Goal: Obtain resource: Download file/media

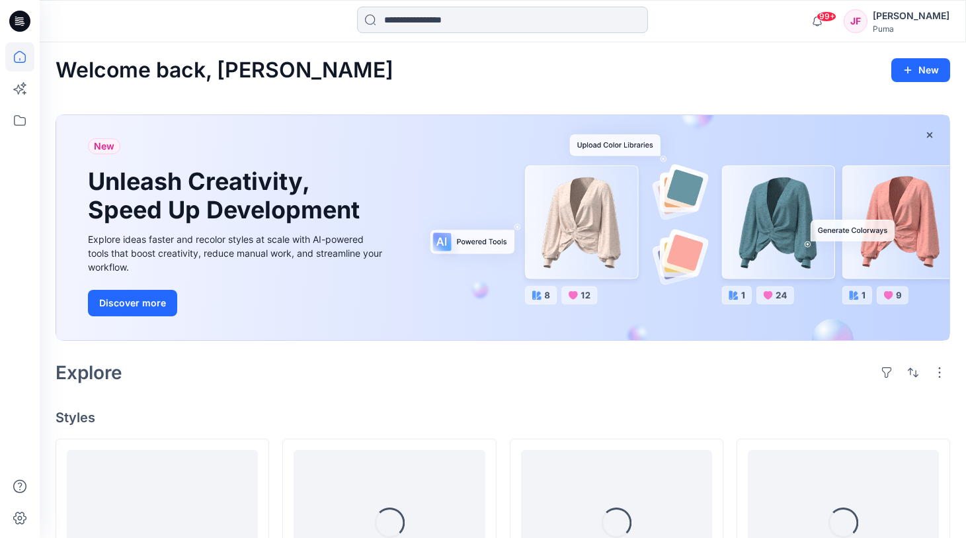
click at [413, 17] on input at bounding box center [502, 20] width 291 height 26
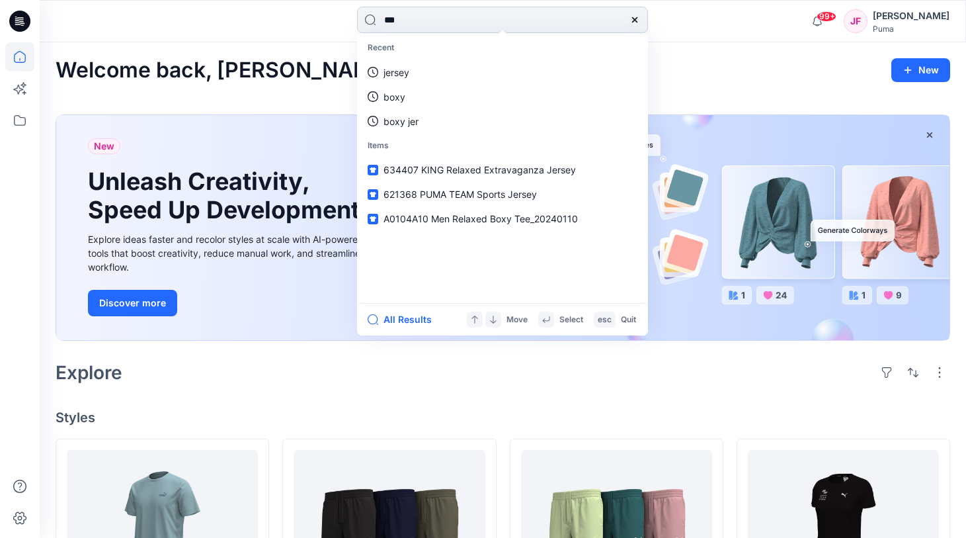
type input "****"
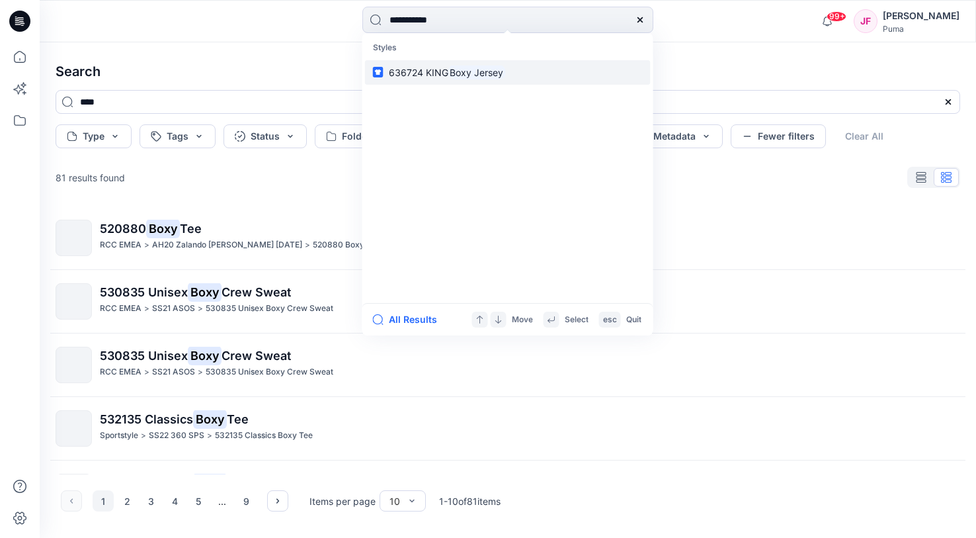
type input "**********"
click at [511, 77] on link "636724 KING Boxy Jersey" at bounding box center [508, 72] width 286 height 24
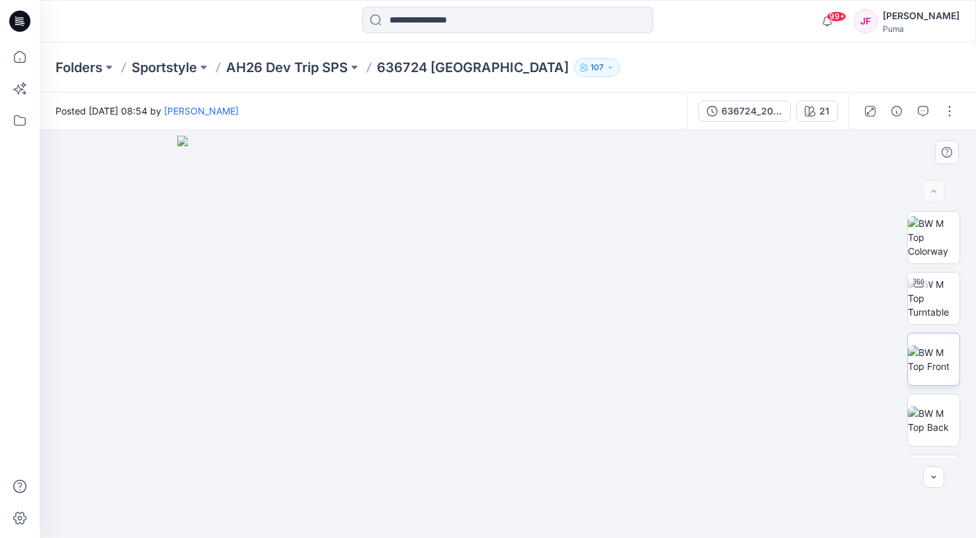
click at [946, 360] on img at bounding box center [934, 359] width 52 height 28
click at [428, 21] on input at bounding box center [507, 20] width 291 height 26
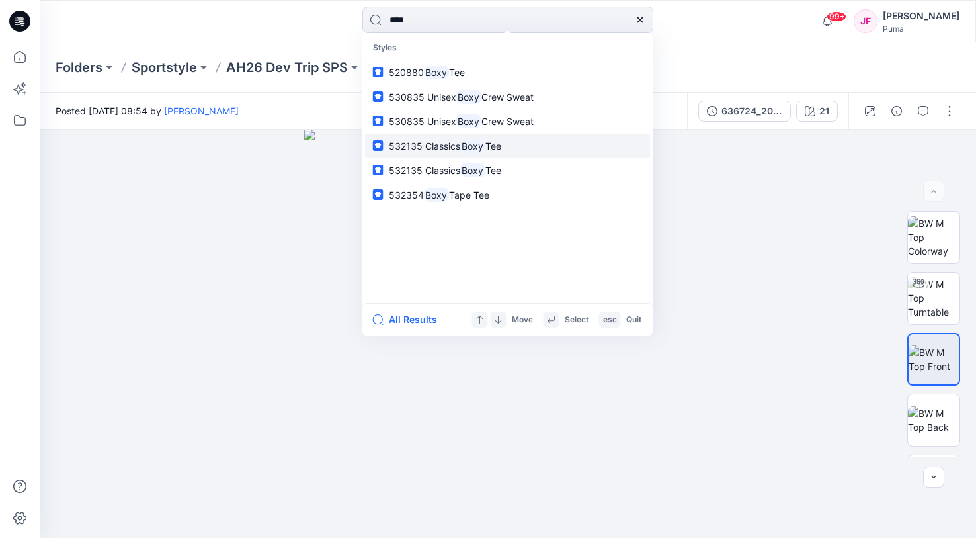
type input "****"
click at [471, 136] on link "532135 Classics Boxy Tee" at bounding box center [508, 146] width 286 height 24
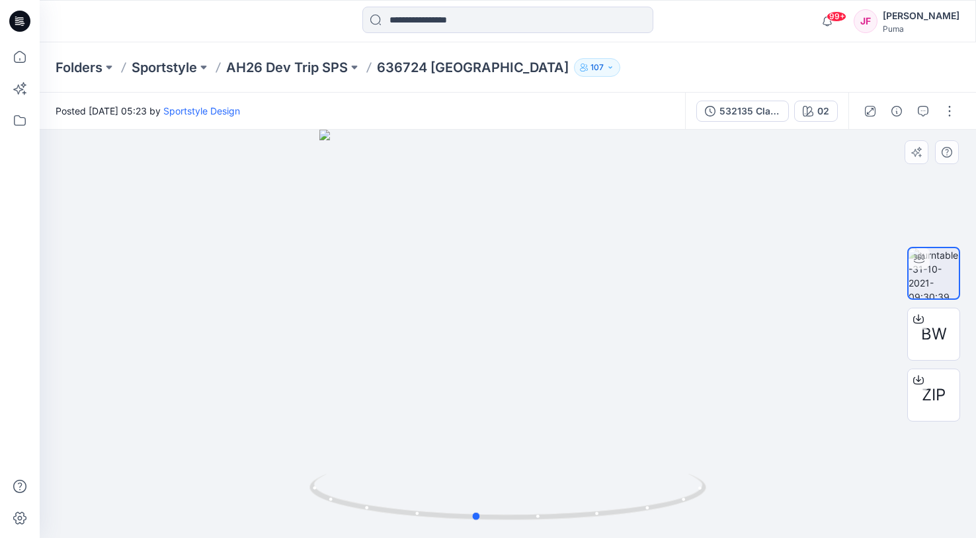
drag, startPoint x: 435, startPoint y: 350, endPoint x: 528, endPoint y: 338, distance: 94.0
click at [534, 348] on div at bounding box center [508, 334] width 936 height 408
click at [495, 15] on input at bounding box center [507, 20] width 291 height 26
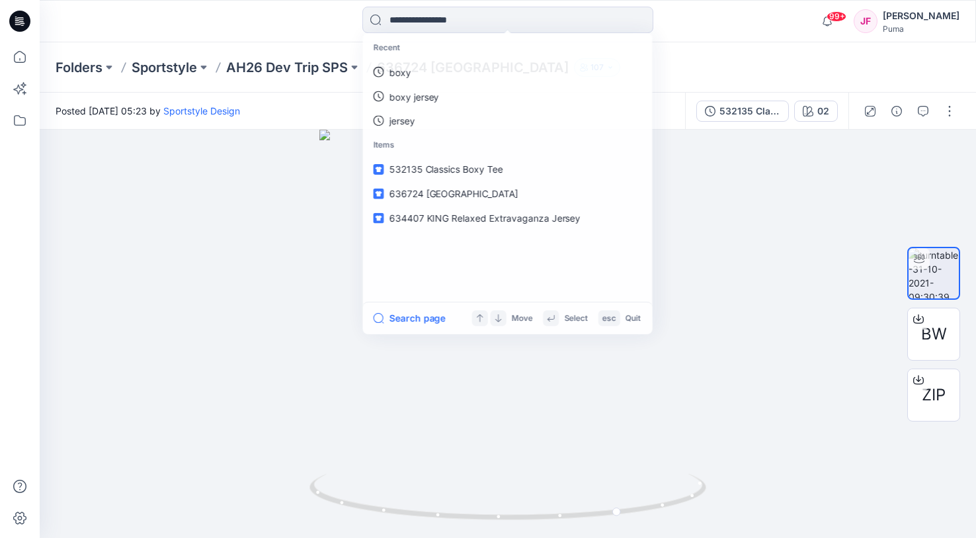
click at [218, 32] on div at bounding box center [157, 21] width 234 height 29
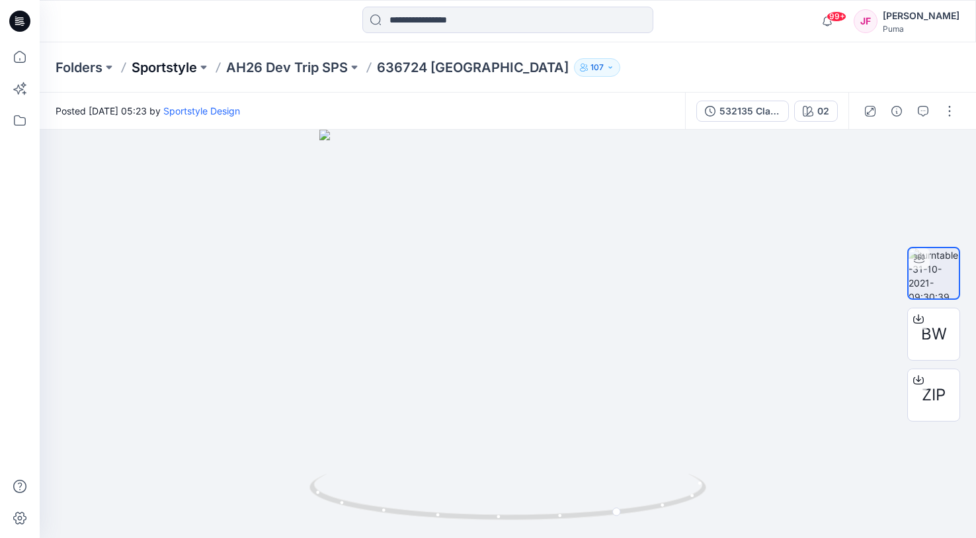
click at [177, 67] on p "Sportstyle" at bounding box center [164, 67] width 65 height 19
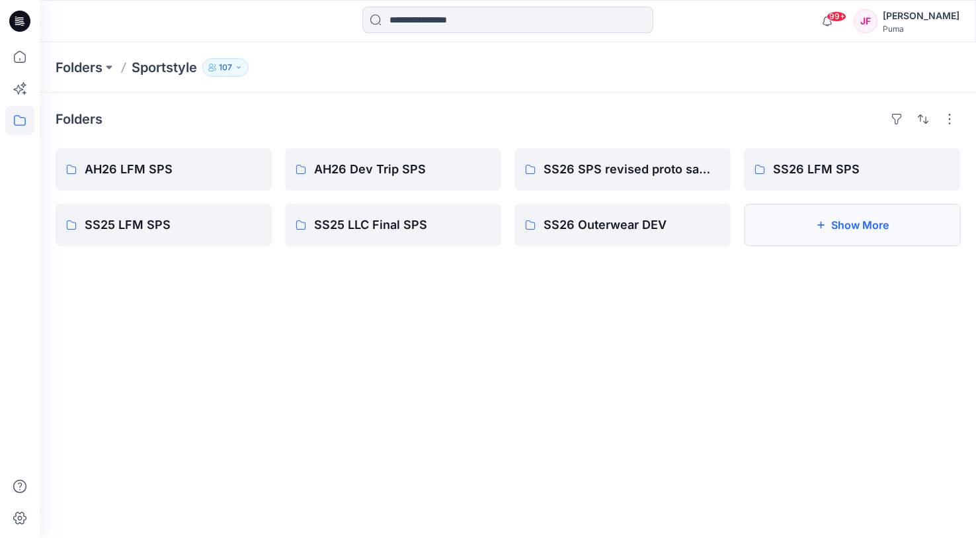
click at [779, 229] on button "Show More" at bounding box center [852, 225] width 216 height 42
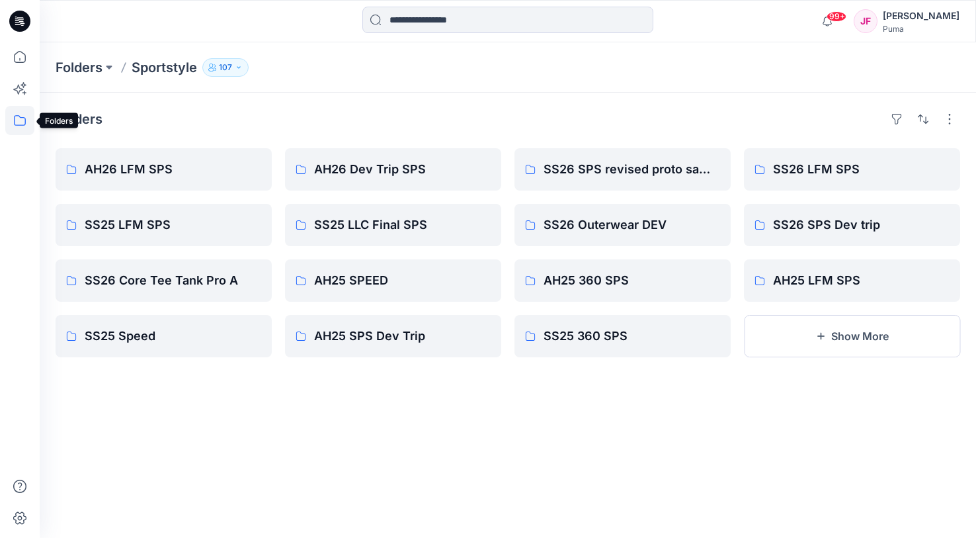
click at [24, 116] on icon at bounding box center [19, 120] width 29 height 29
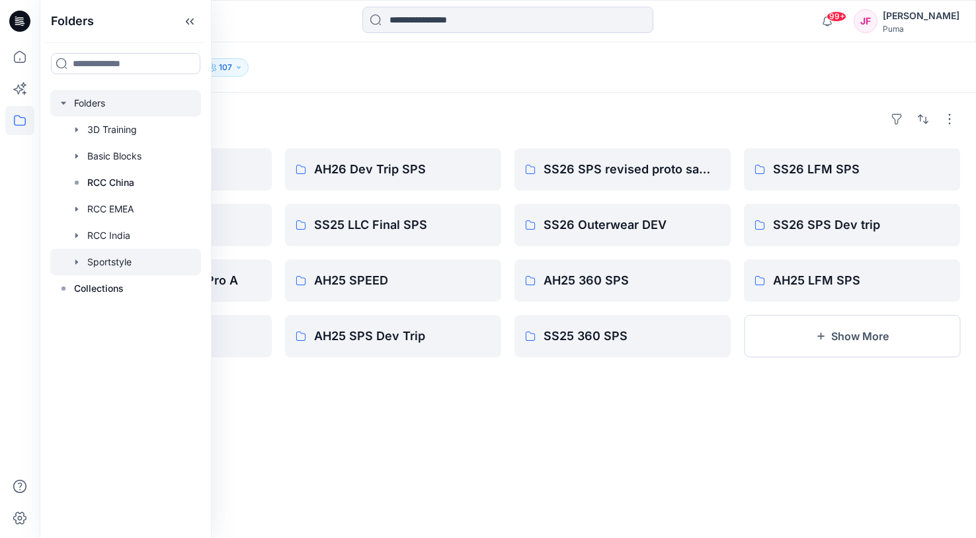
click at [96, 97] on div at bounding box center [125, 103] width 151 height 26
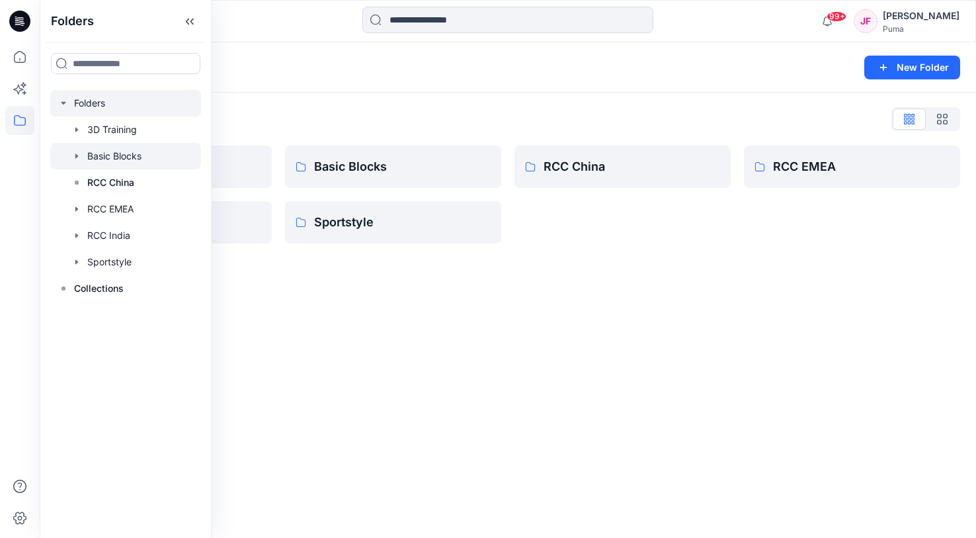
click at [105, 157] on div at bounding box center [125, 156] width 151 height 26
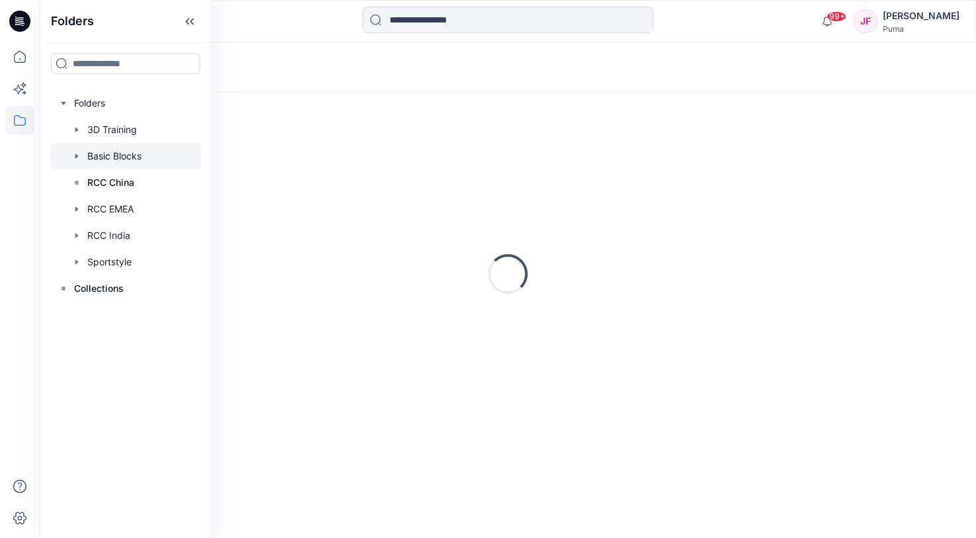
click at [445, 401] on div "Loading..." at bounding box center [508, 273] width 905 height 331
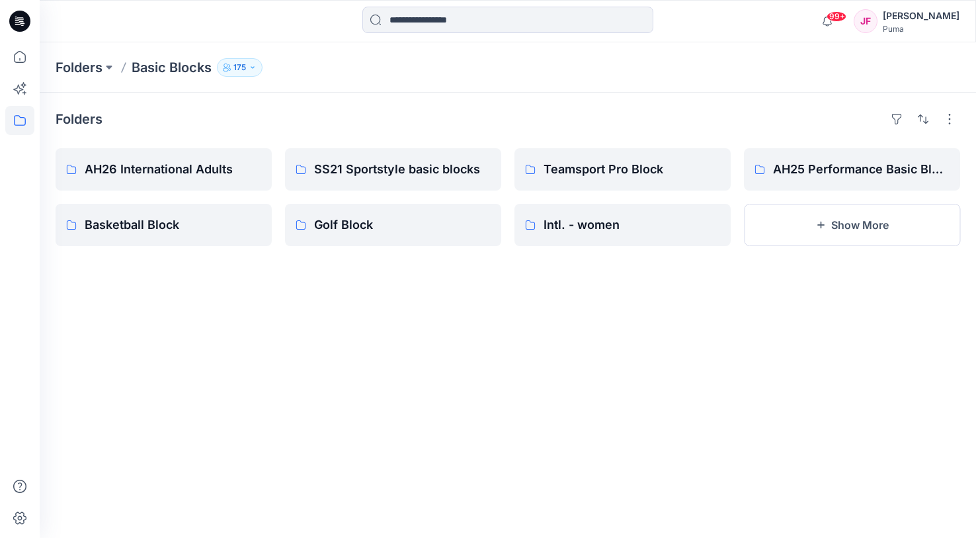
click at [444, 383] on div "Folders AH26 International Adults Basketball Block SS21 Sportstyle basic blocks…" at bounding box center [508, 315] width 936 height 445
click at [830, 233] on button "Show More" at bounding box center [852, 225] width 216 height 42
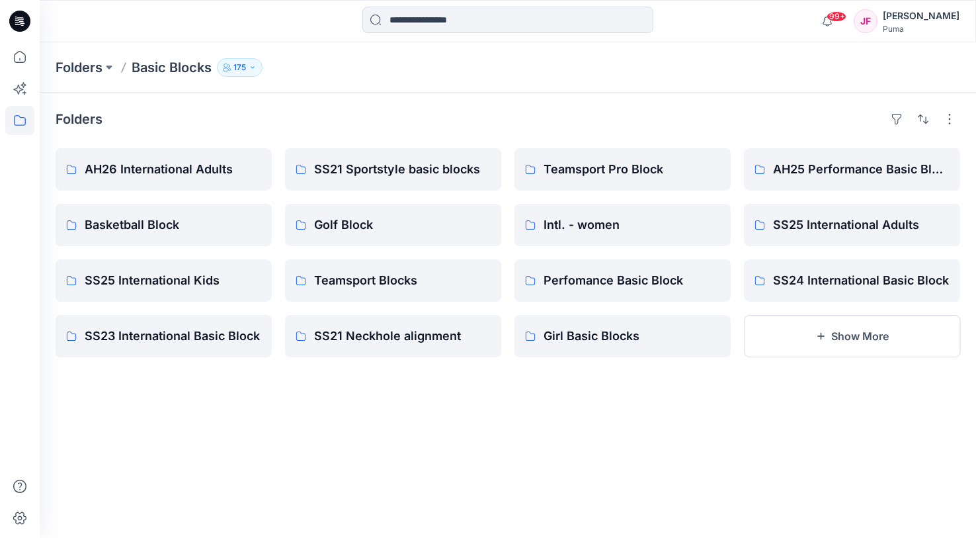
click at [647, 101] on div "Folders AH26 International Adults Basketball Block SS25 International Kids SS23…" at bounding box center [508, 315] width 936 height 445
click at [225, 173] on p "AH26 International Adults" at bounding box center [173, 169] width 177 height 19
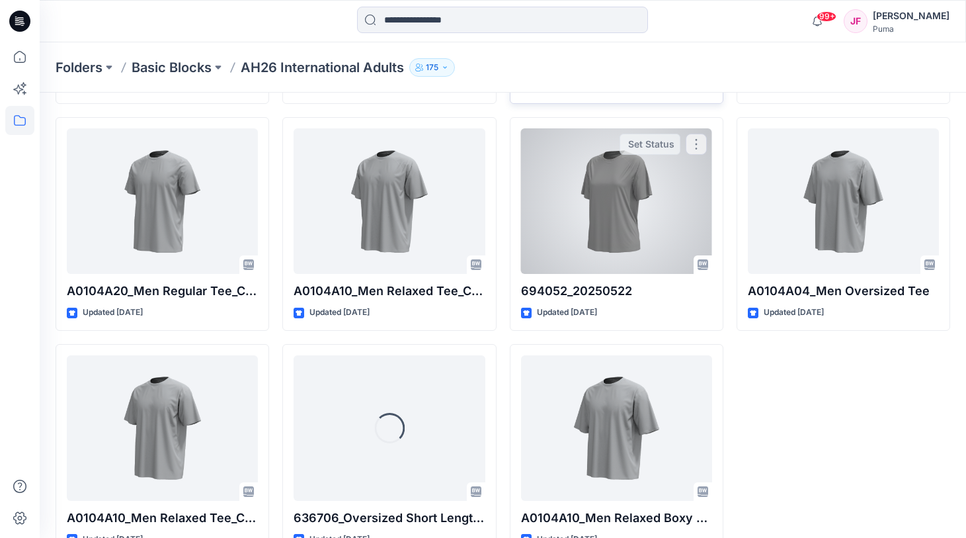
scroll to position [6862, 0]
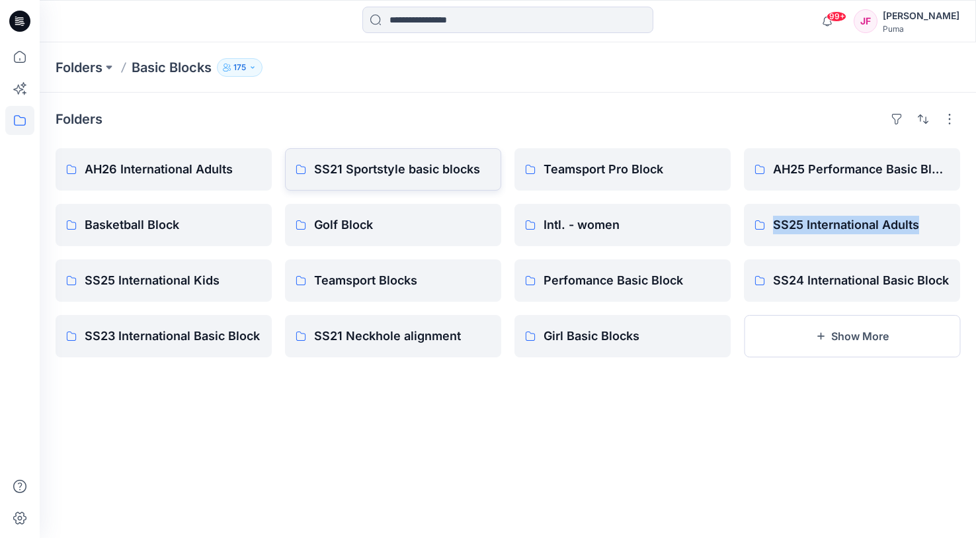
click at [372, 171] on p "SS21 Sportstyle basic blocks" at bounding box center [402, 169] width 177 height 19
click at [204, 163] on p "AH26 International Adults" at bounding box center [173, 169] width 177 height 19
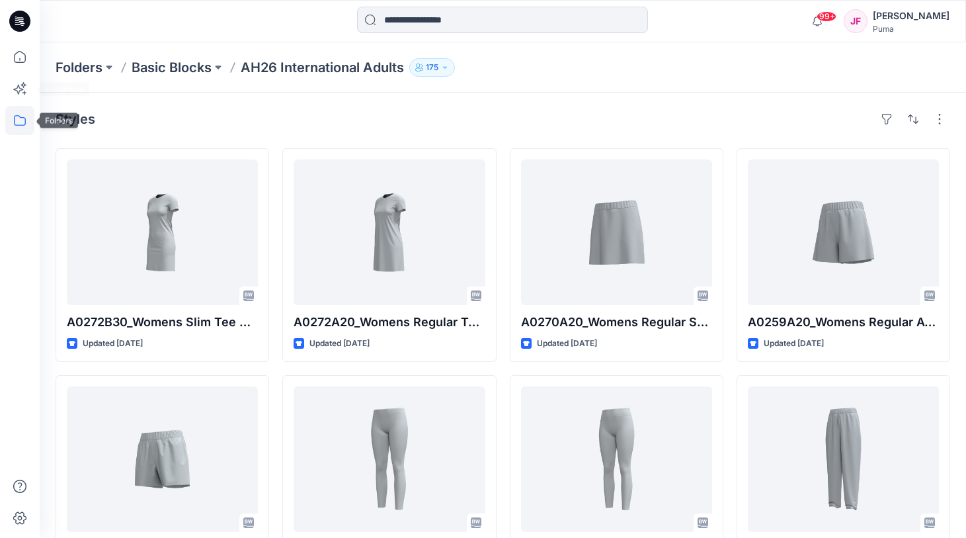
click at [26, 118] on icon at bounding box center [19, 120] width 29 height 29
click at [20, 56] on icon at bounding box center [19, 56] width 29 height 29
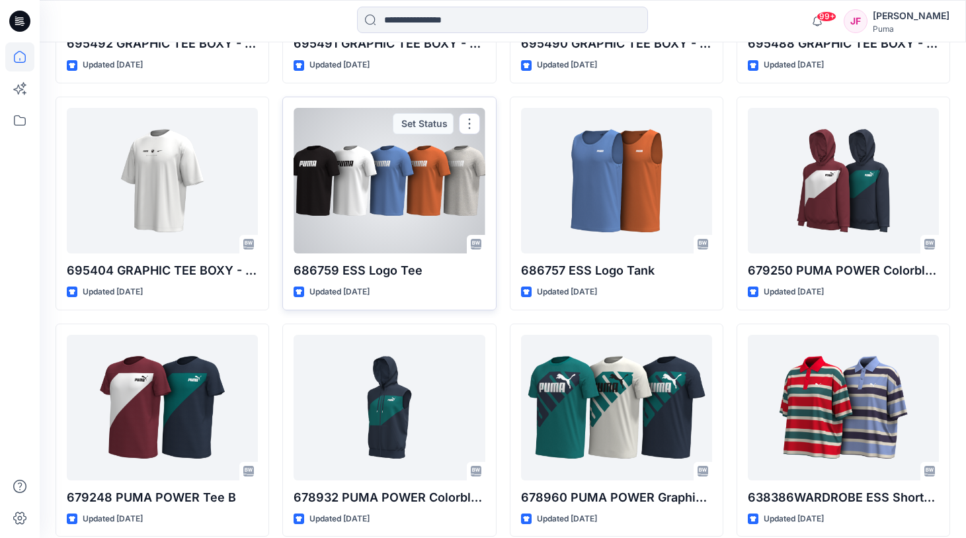
scroll to position [14901, 0]
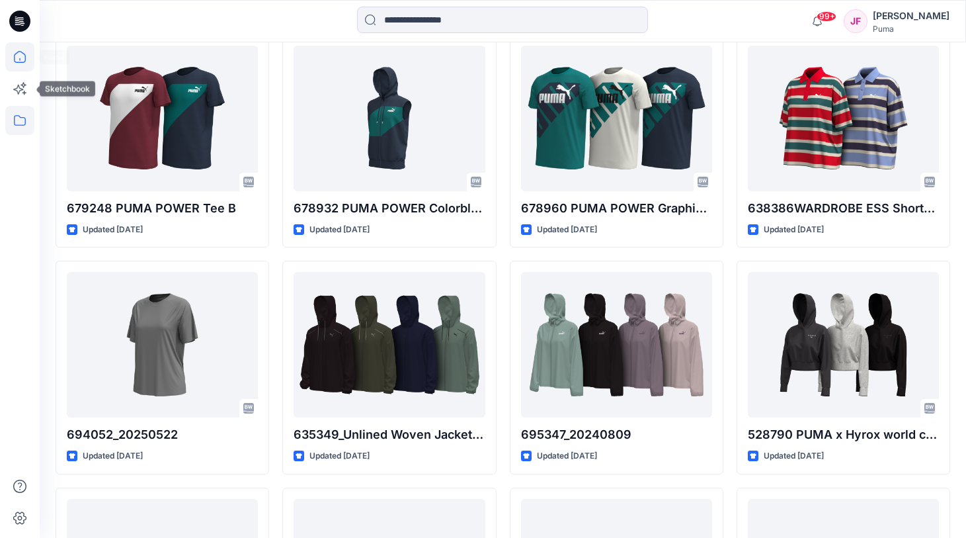
click at [25, 112] on icon at bounding box center [19, 120] width 29 height 29
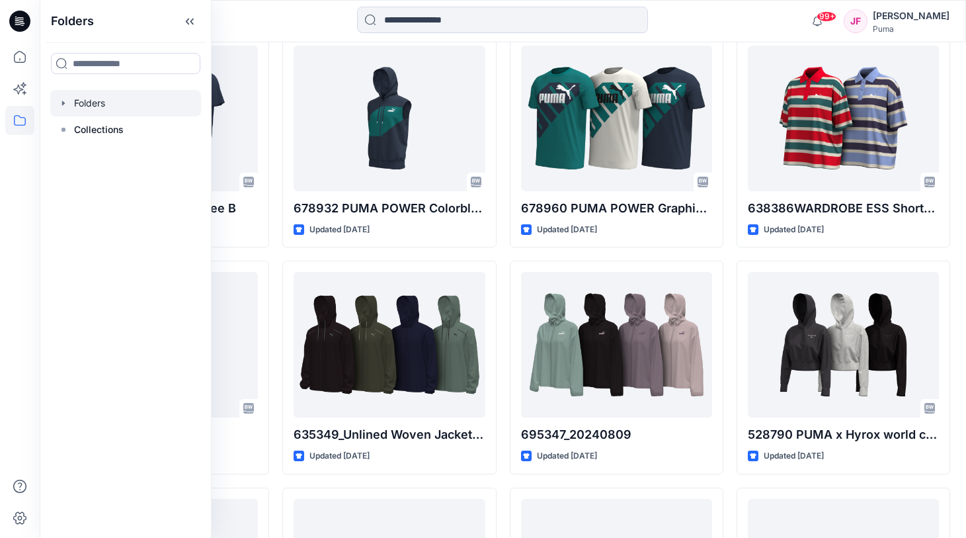
drag, startPoint x: 103, startPoint y: 98, endPoint x: 104, endPoint y: 110, distance: 12.6
click at [103, 98] on div at bounding box center [125, 103] width 151 height 26
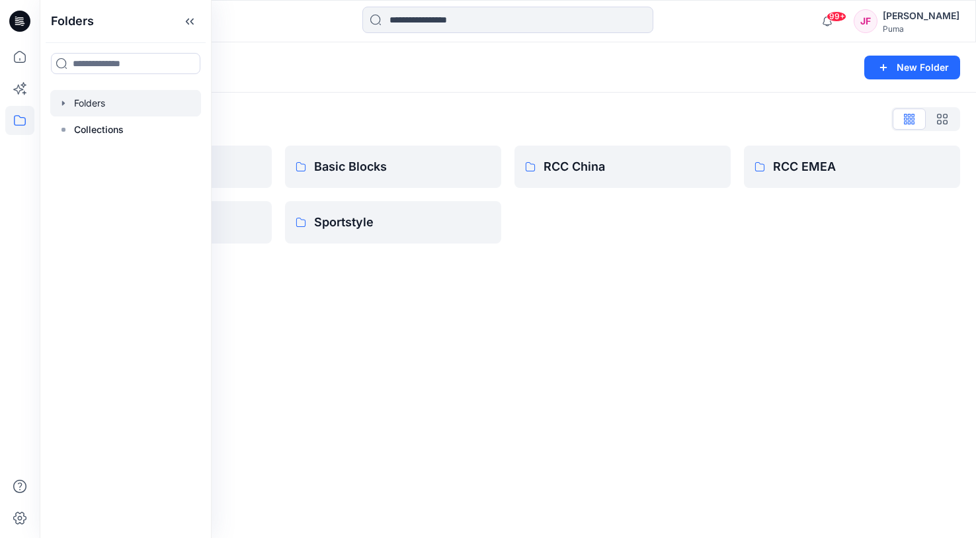
click at [351, 311] on div "Folders New Folder Folders List 3D Training RCC India Basic Blocks Sportstyle R…" at bounding box center [508, 289] width 936 height 495
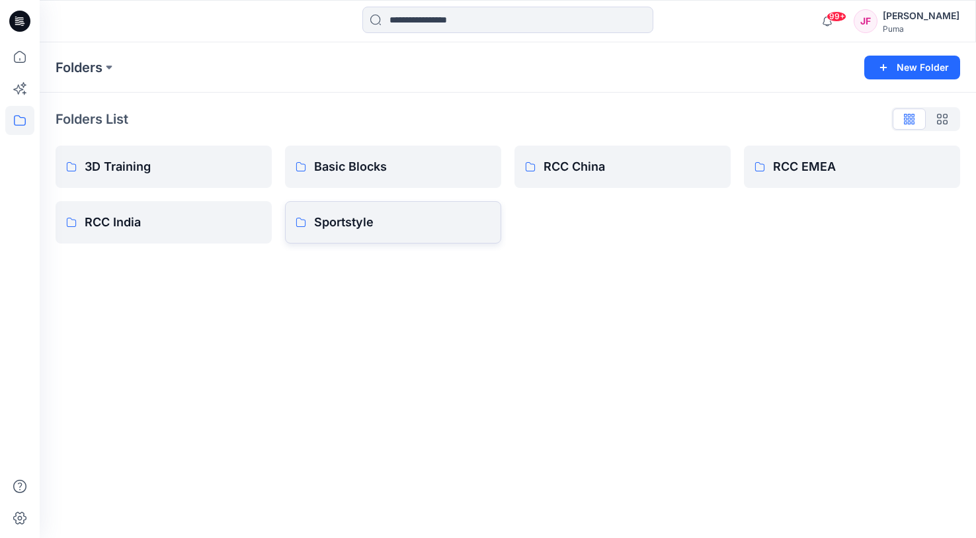
click at [374, 223] on p "Sportstyle" at bounding box center [402, 222] width 177 height 19
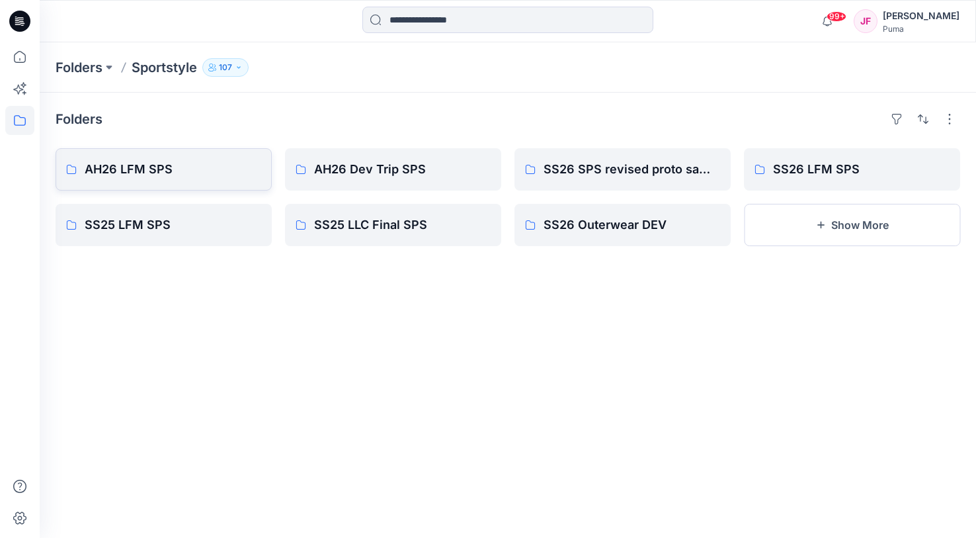
click at [170, 173] on p "AH26 LFM SPS" at bounding box center [173, 169] width 177 height 19
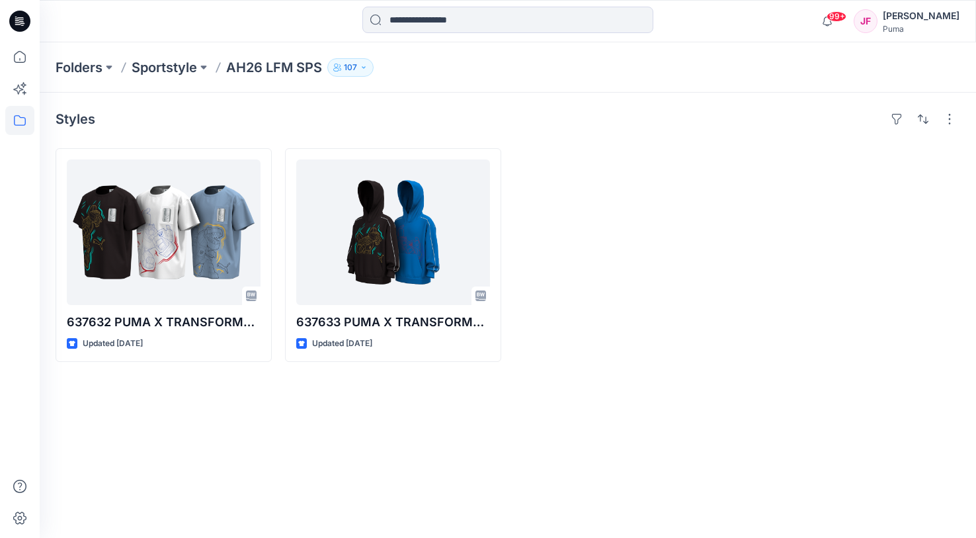
click at [183, 68] on p "Sportstyle" at bounding box center [164, 67] width 65 height 19
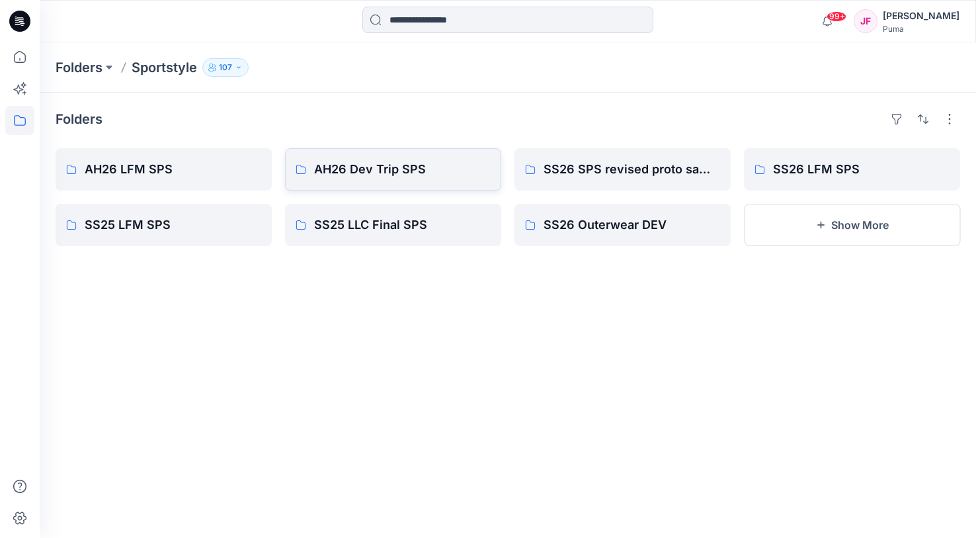
click at [374, 177] on p "AH26 Dev Trip SPS" at bounding box center [402, 169] width 177 height 19
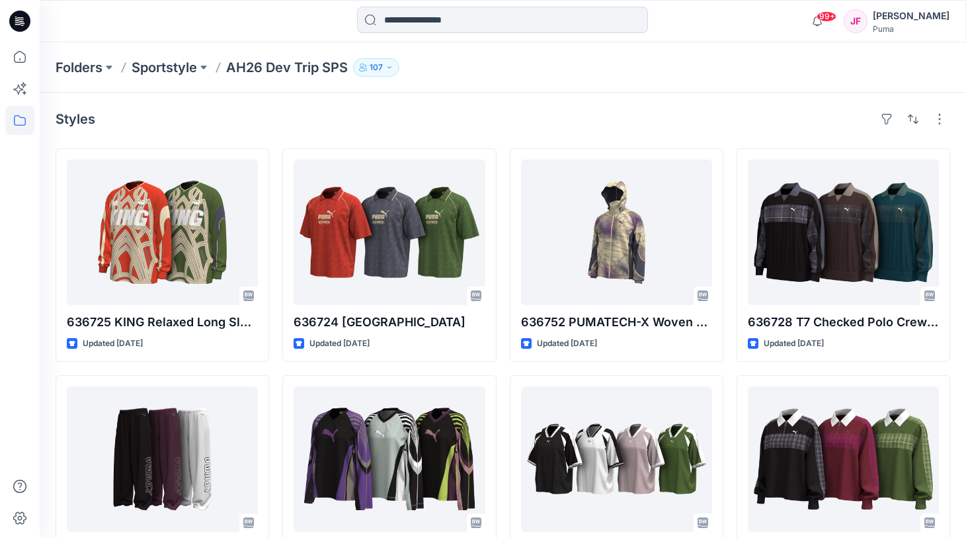
click at [175, 68] on p "Sportstyle" at bounding box center [164, 67] width 65 height 19
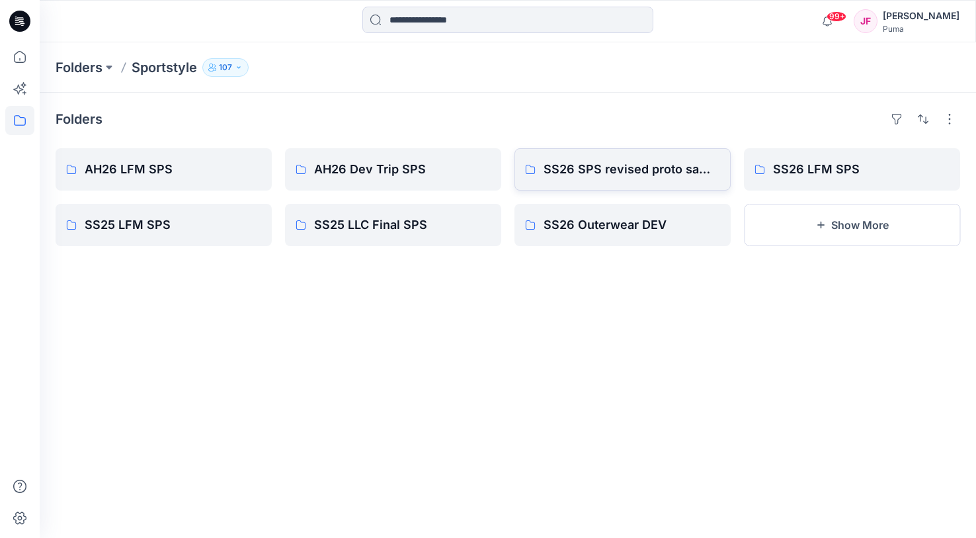
click at [605, 177] on p "SS26 SPS revised proto sample" at bounding box center [632, 169] width 177 height 19
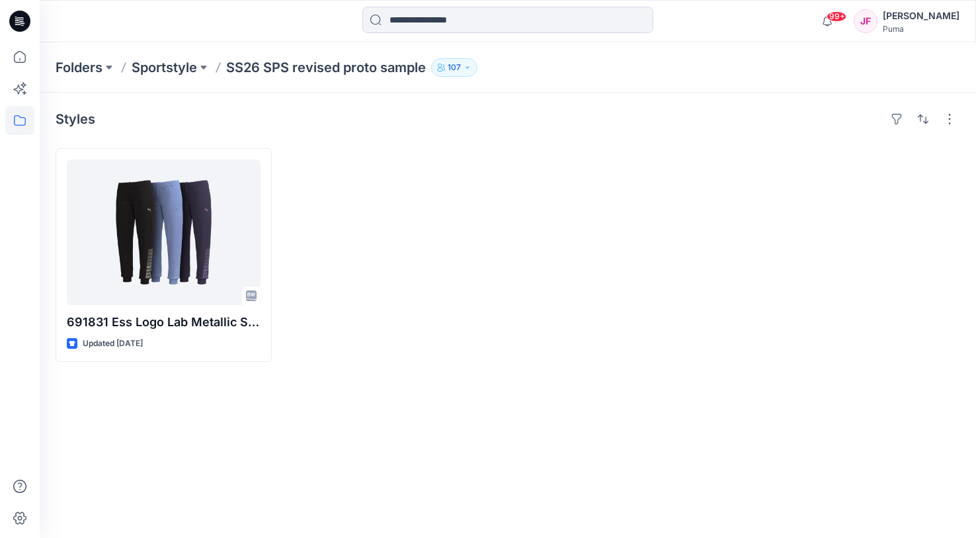
click at [179, 67] on p "Sportstyle" at bounding box center [164, 67] width 65 height 19
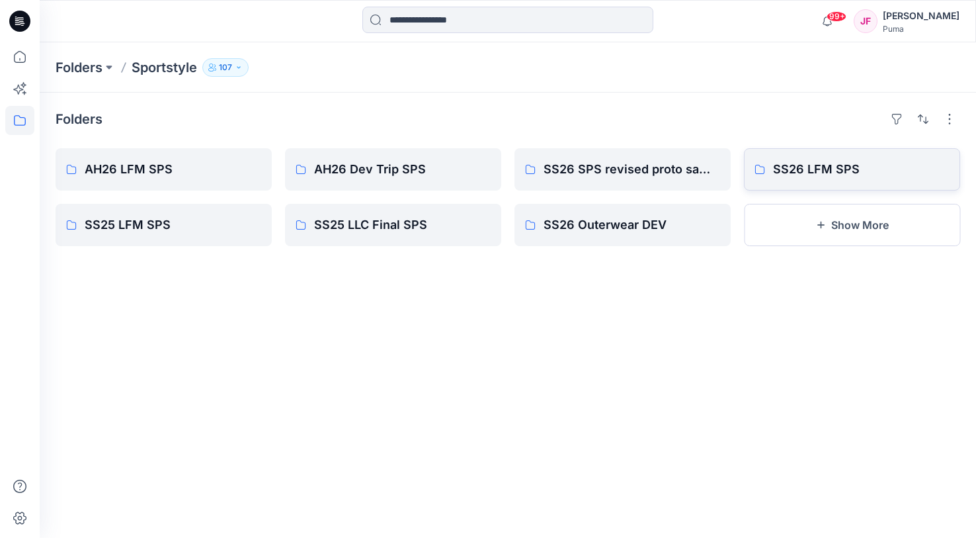
click at [798, 170] on p "SS26 LFM SPS" at bounding box center [861, 169] width 177 height 19
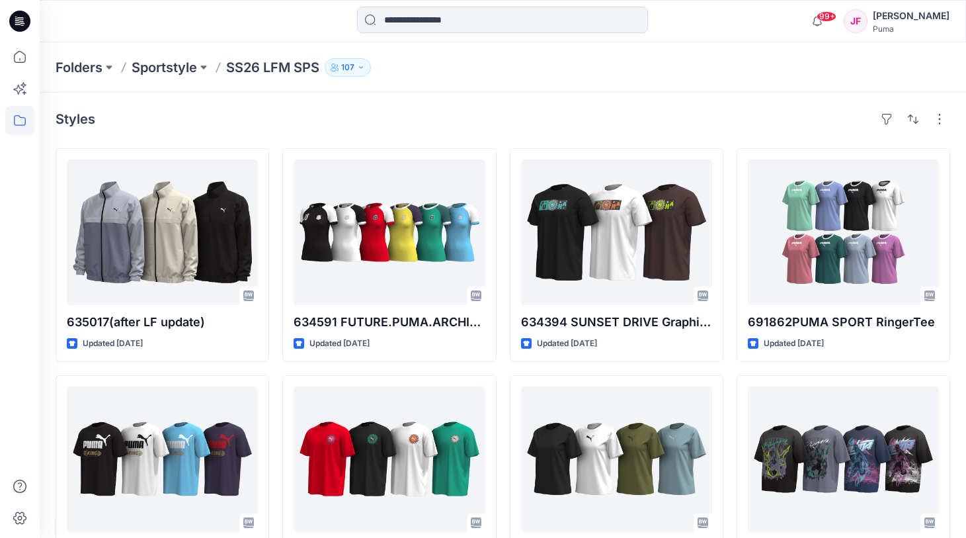
click at [165, 68] on p "Sportstyle" at bounding box center [164, 67] width 65 height 19
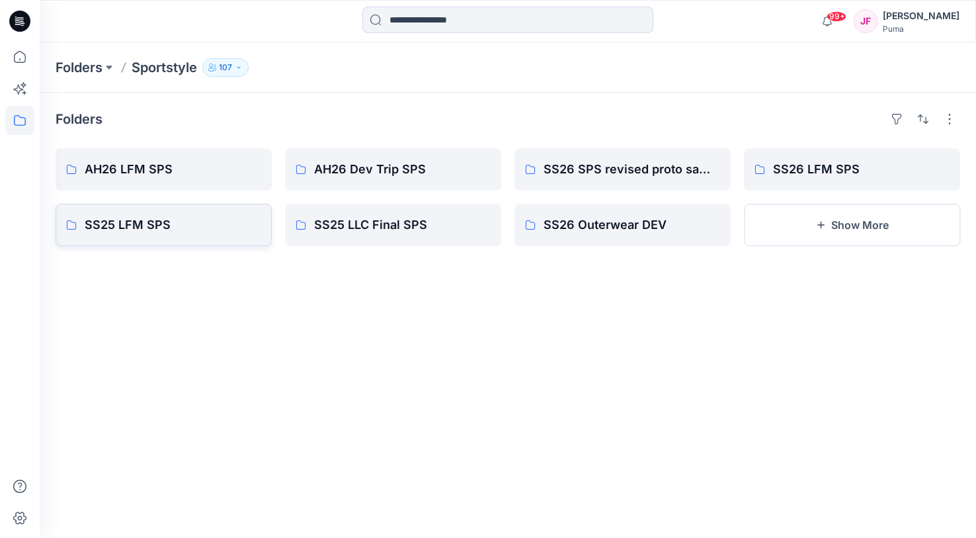
click at [170, 218] on p "SS25 LFM SPS" at bounding box center [173, 225] width 177 height 19
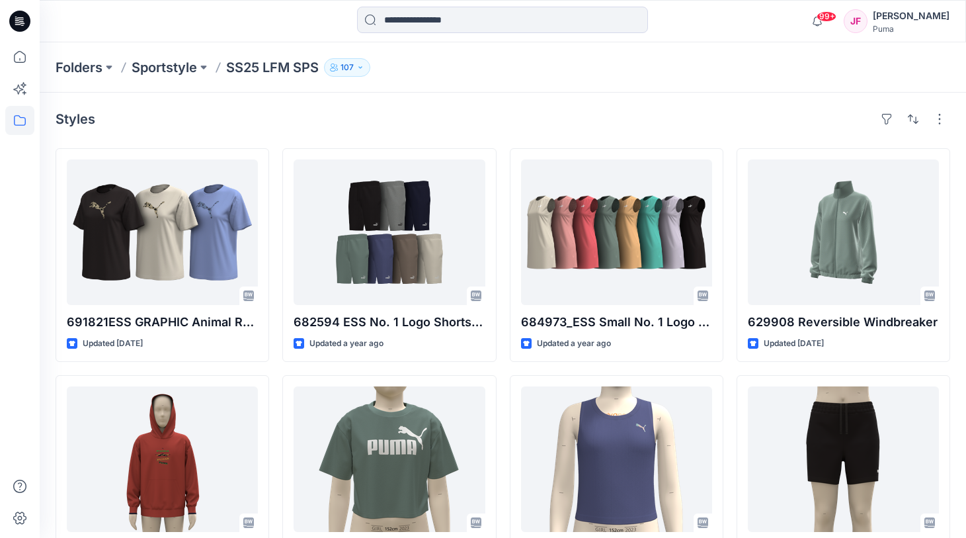
click at [171, 68] on p "Sportstyle" at bounding box center [164, 67] width 65 height 19
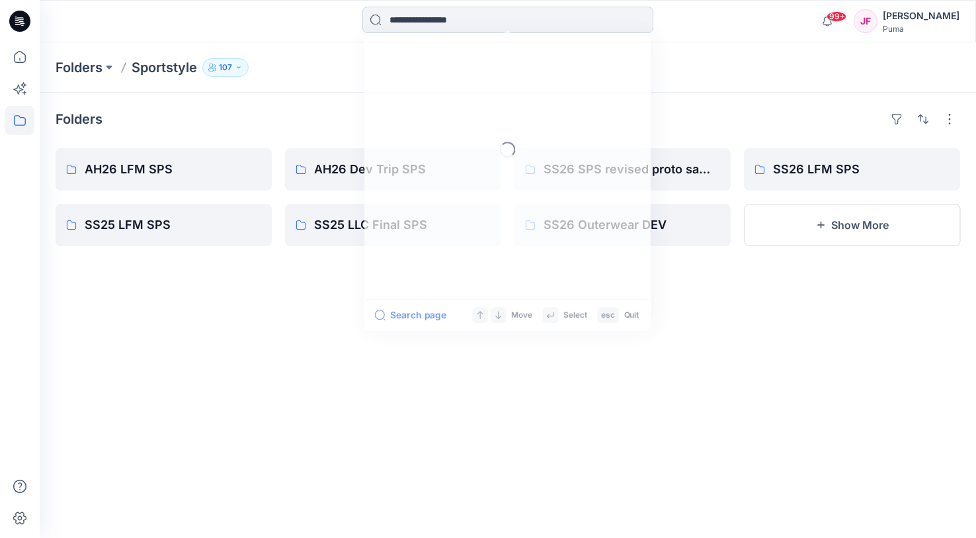
click at [436, 23] on input at bounding box center [507, 20] width 291 height 26
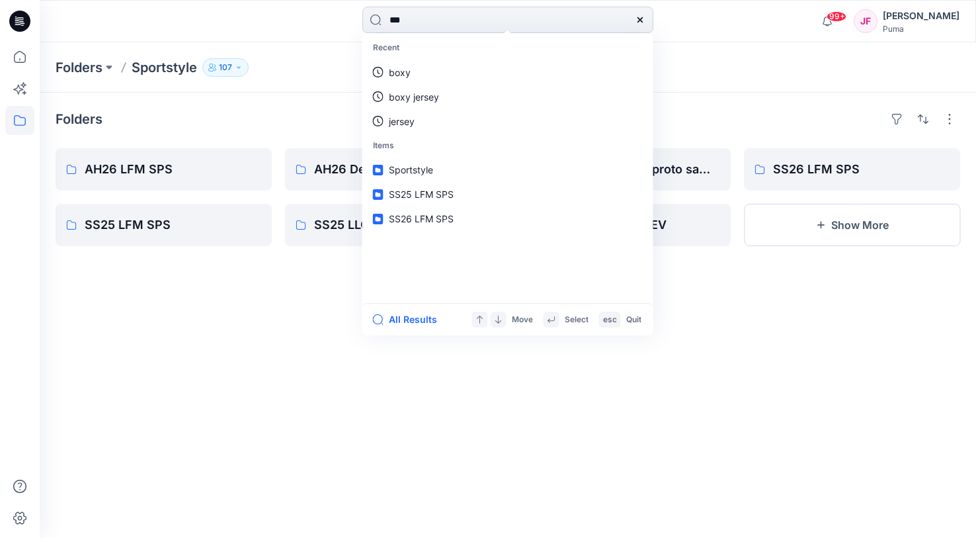
type input "****"
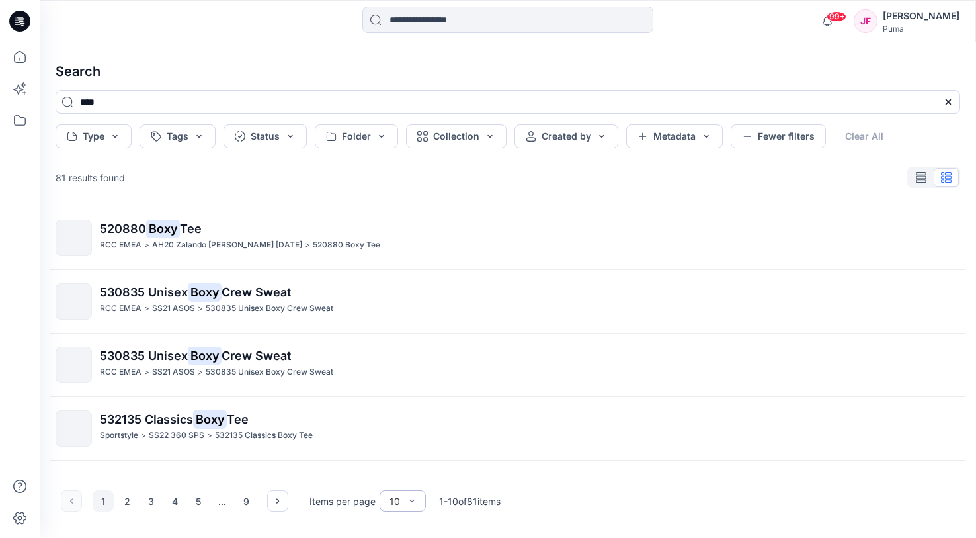
click at [403, 501] on div "10" at bounding box center [395, 501] width 24 height 14
click at [403, 478] on div "100" at bounding box center [402, 473] width 41 height 23
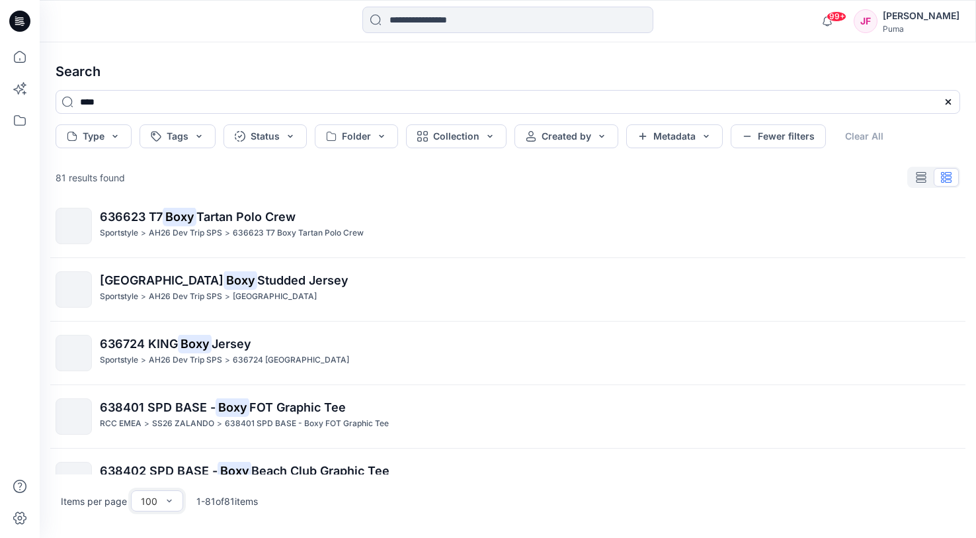
scroll to position [2238, 0]
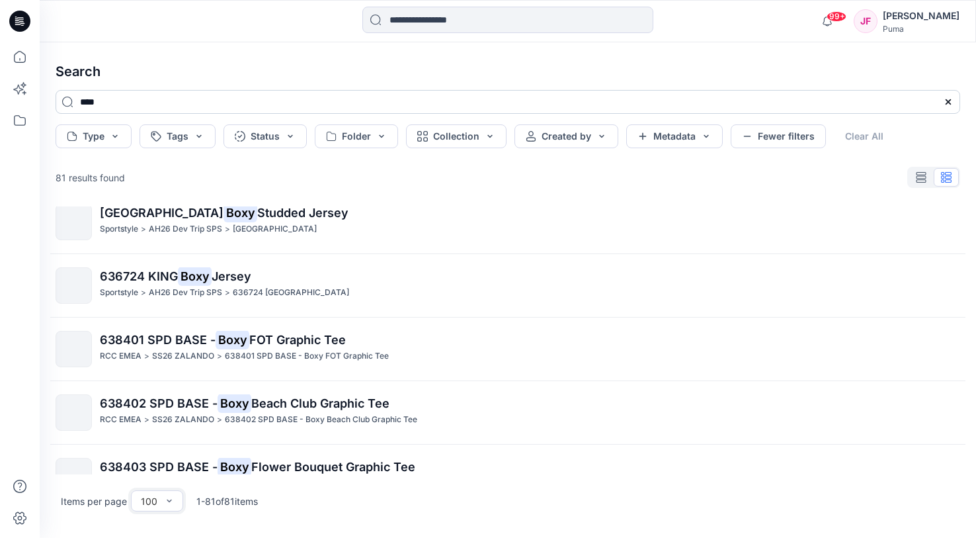
click at [232, 104] on input "****" at bounding box center [508, 102] width 905 height 24
click at [233, 101] on input "****" at bounding box center [508, 102] width 905 height 24
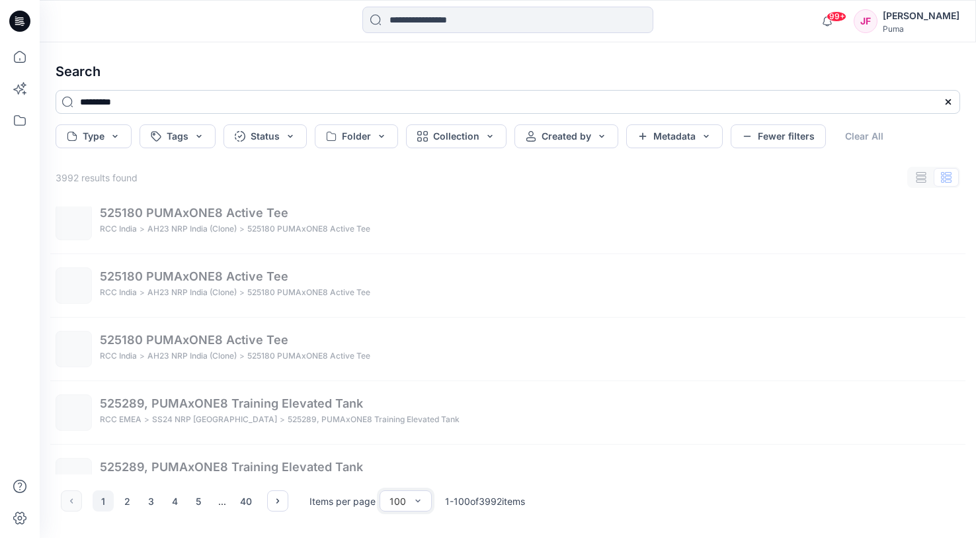
scroll to position [684, 0]
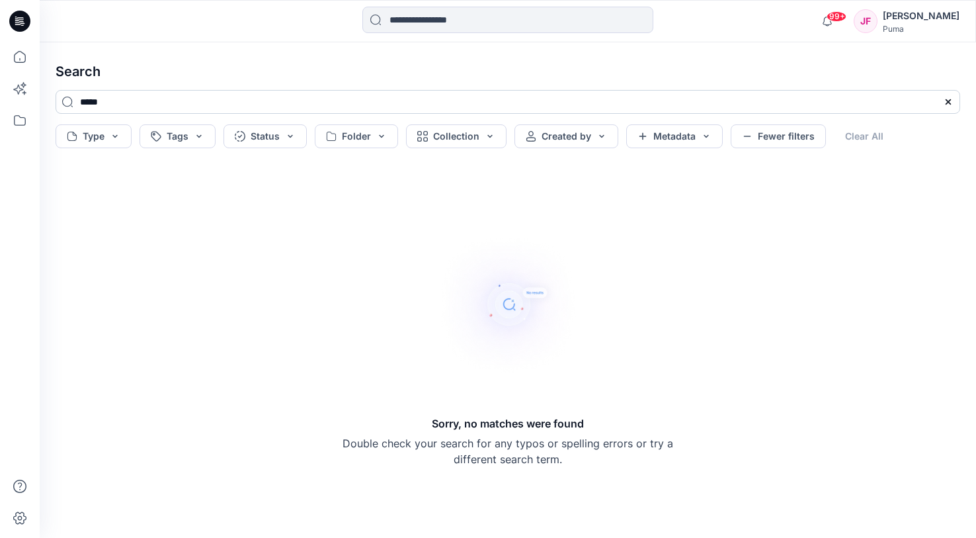
type input "******"
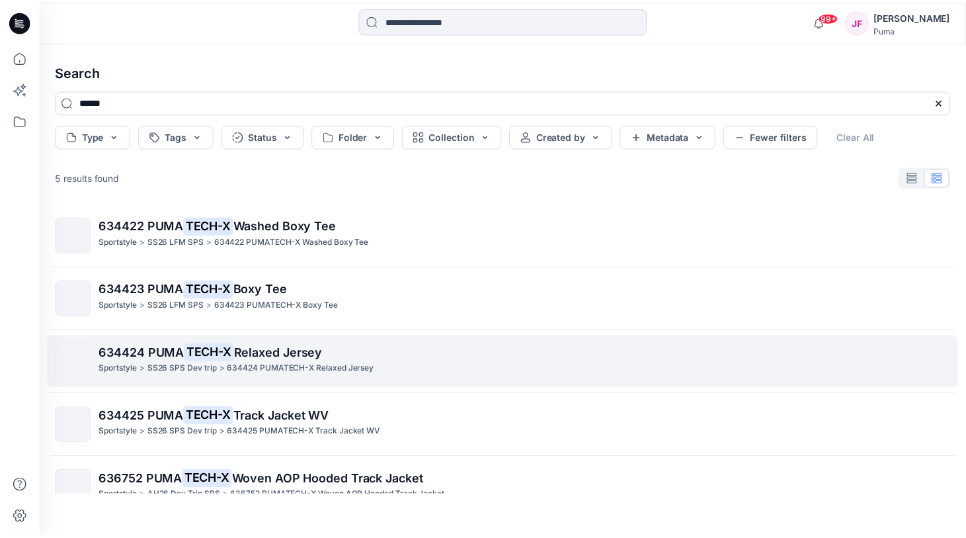
scroll to position [0, 0]
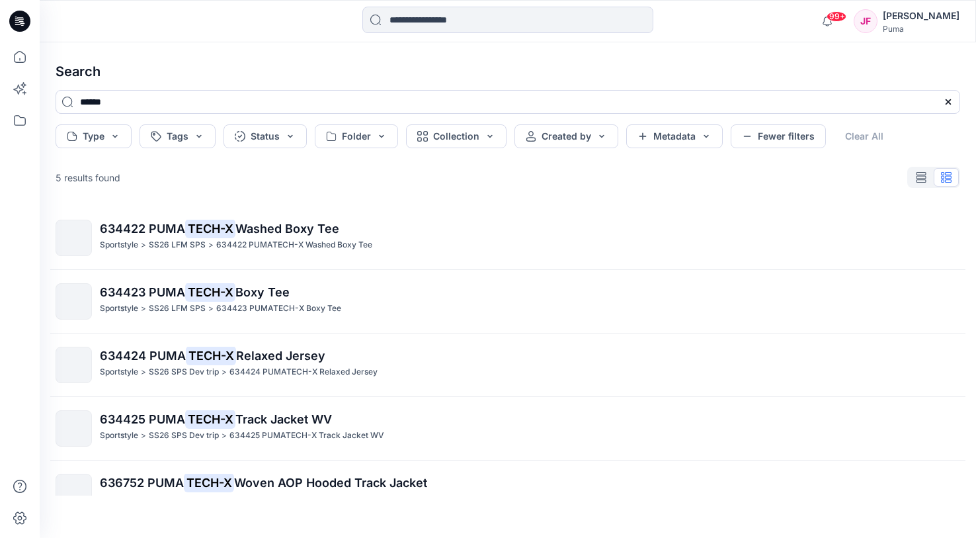
click at [274, 358] on span "Relaxed Jersey" at bounding box center [280, 355] width 89 height 14
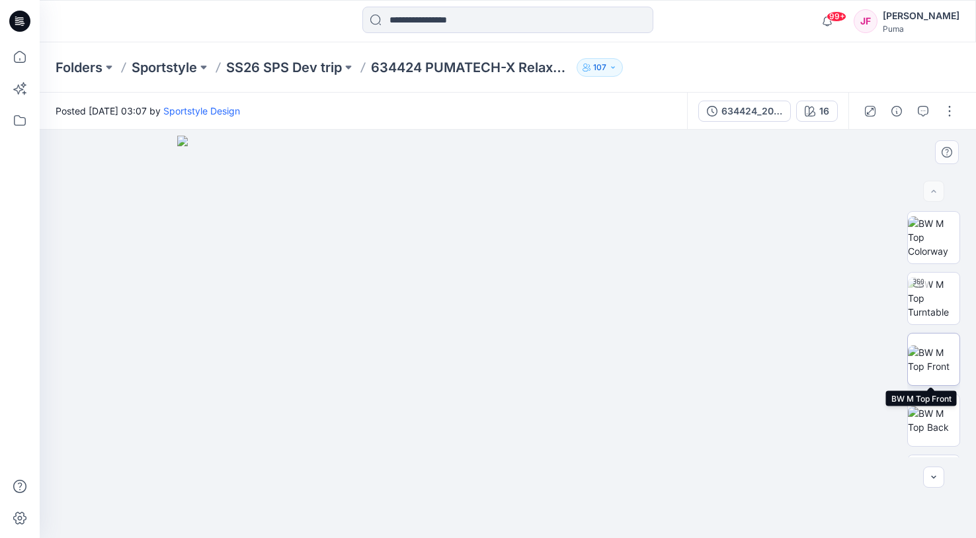
click at [938, 359] on img at bounding box center [934, 359] width 52 height 28
click at [82, 67] on p "Folders" at bounding box center [79, 67] width 47 height 19
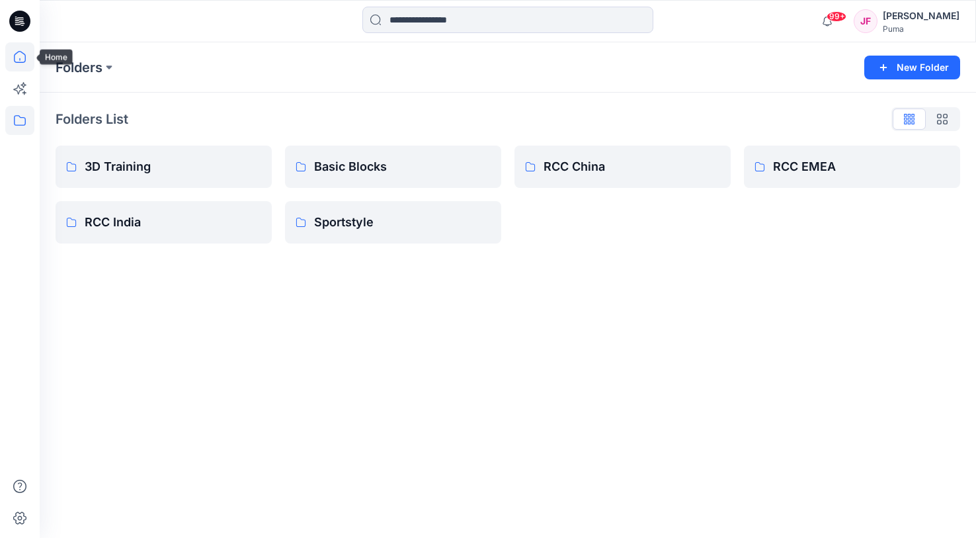
click at [17, 65] on icon at bounding box center [19, 56] width 29 height 29
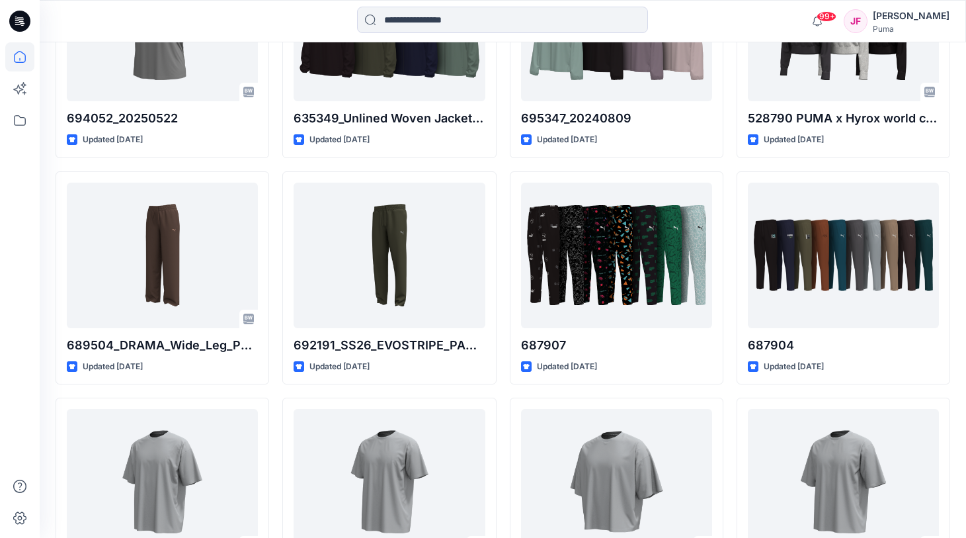
scroll to position [15581, 0]
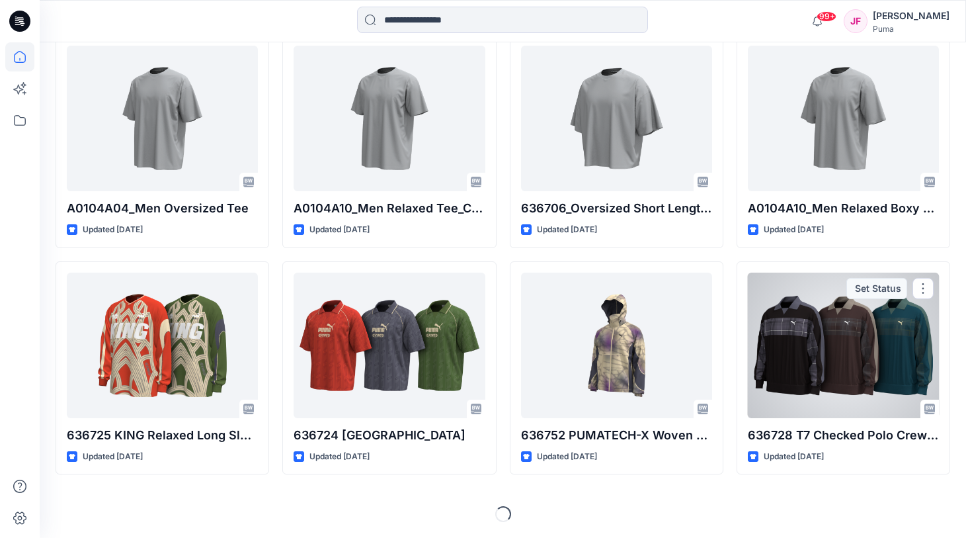
click at [754, 340] on div at bounding box center [843, 344] width 191 height 145
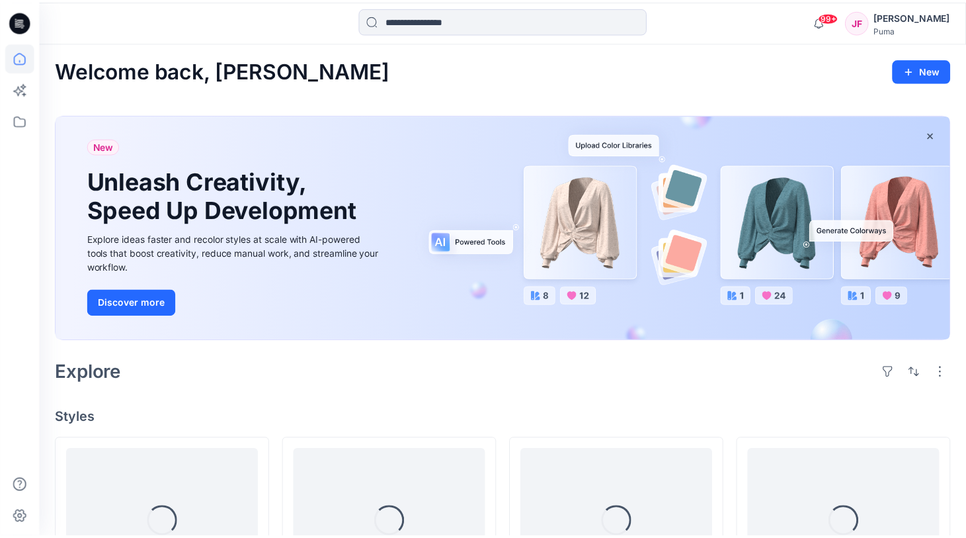
scroll to position [15581, 0]
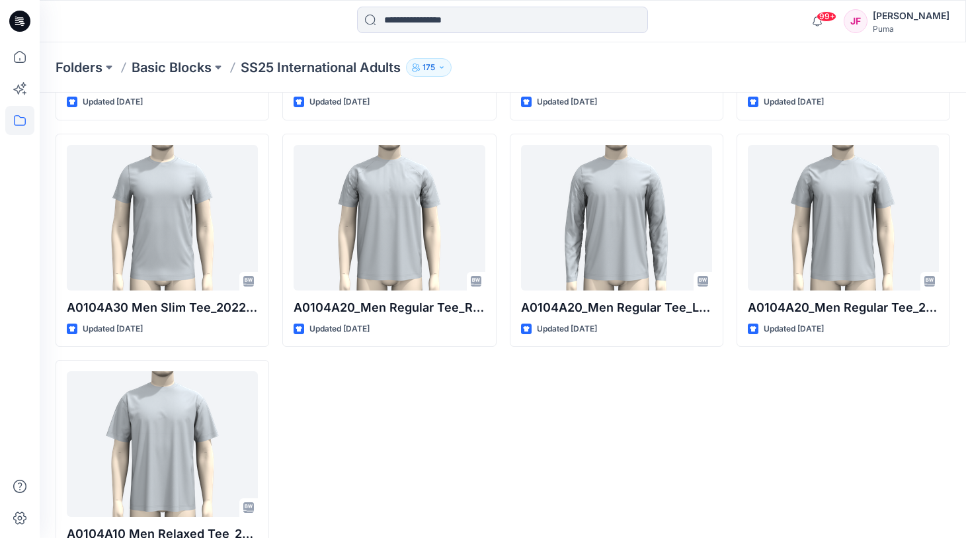
scroll to position [6182, 0]
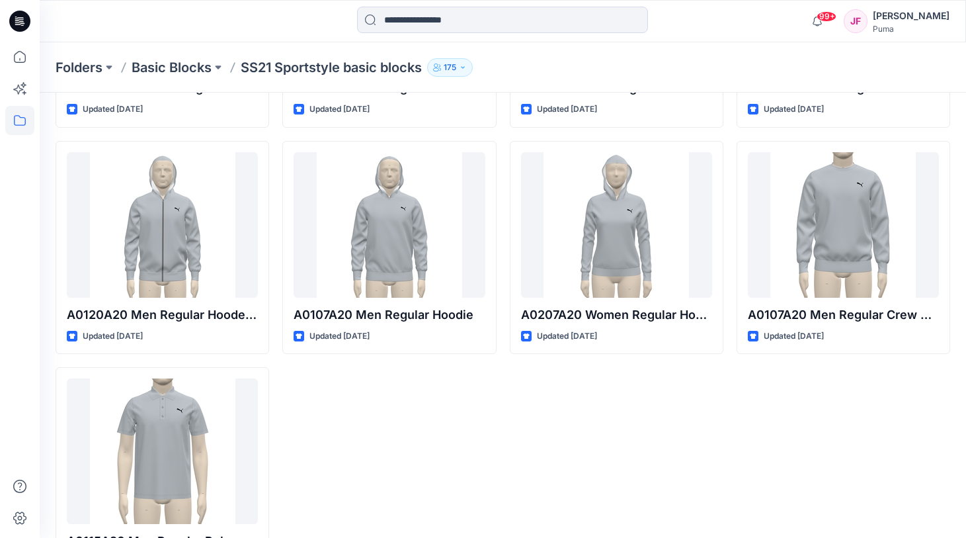
scroll to position [3647, 0]
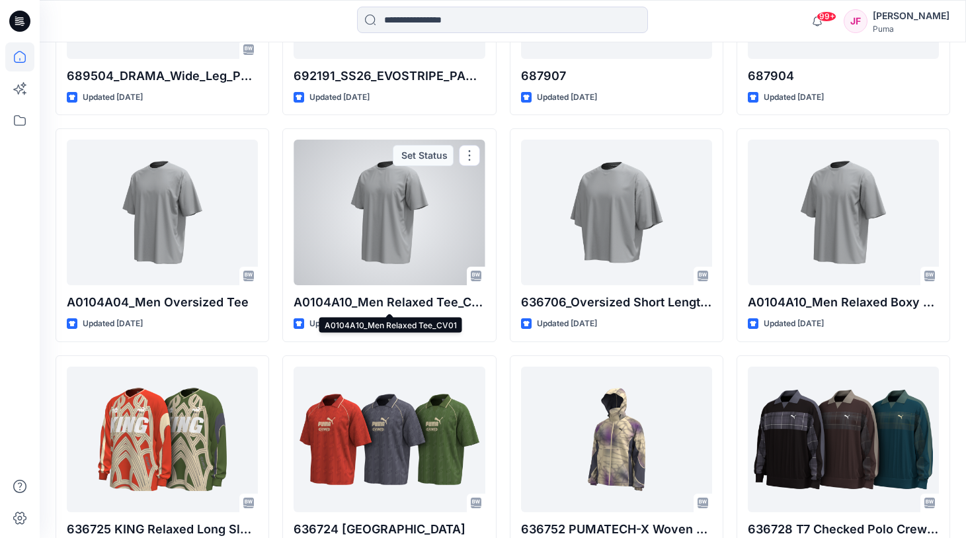
scroll to position [15487, 0]
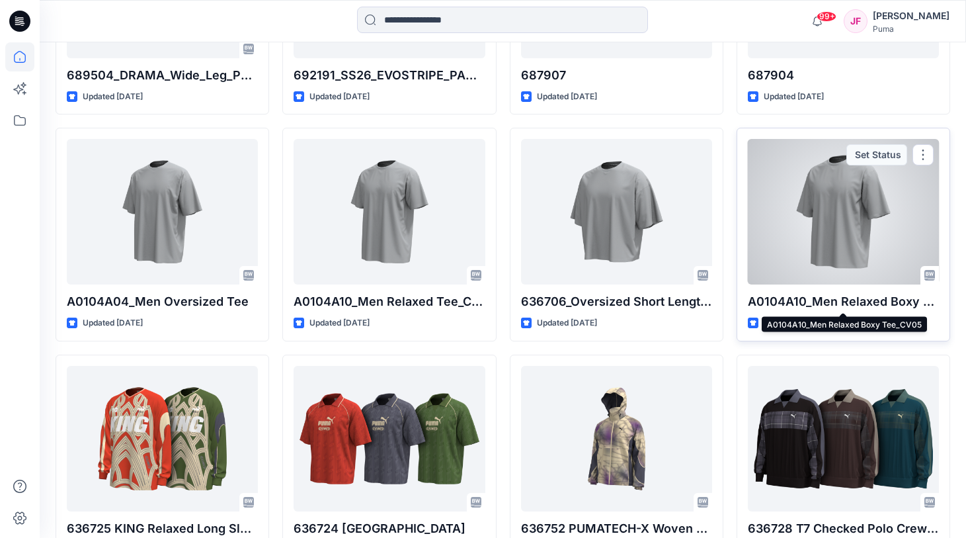
click at [807, 302] on p "A0104A10_Men Relaxed Boxy Tee_CV05" at bounding box center [843, 301] width 191 height 19
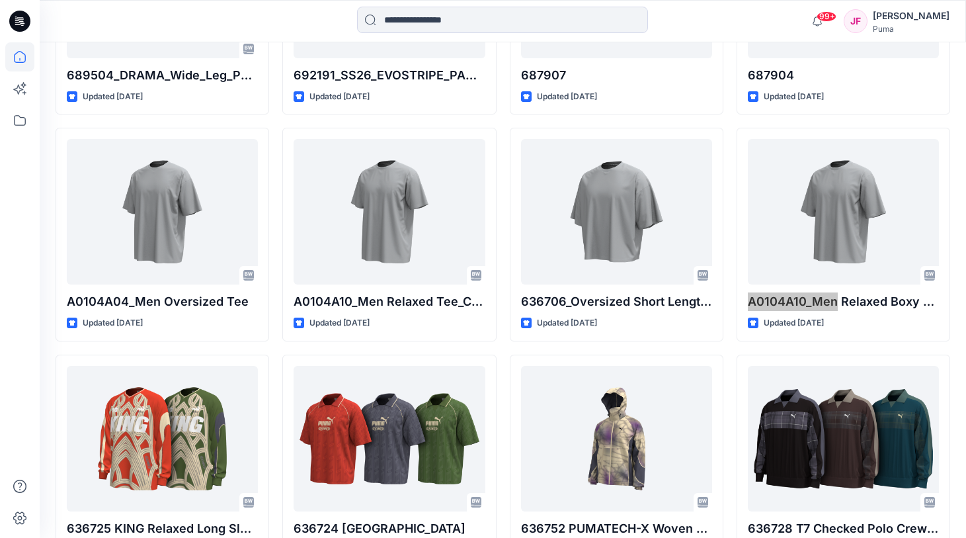
drag, startPoint x: 572, startPoint y: 204, endPoint x: 613, endPoint y: 3, distance: 205.2
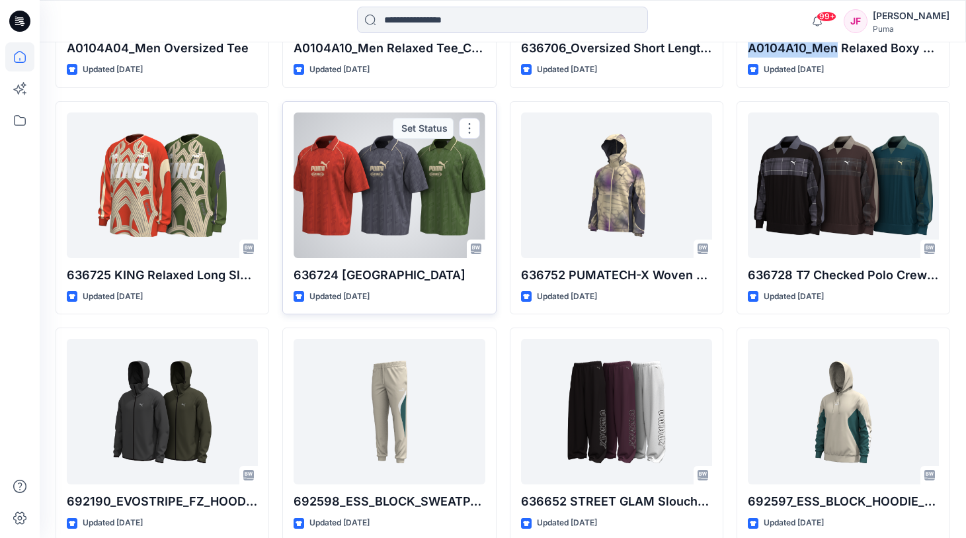
scroll to position [15741, 0]
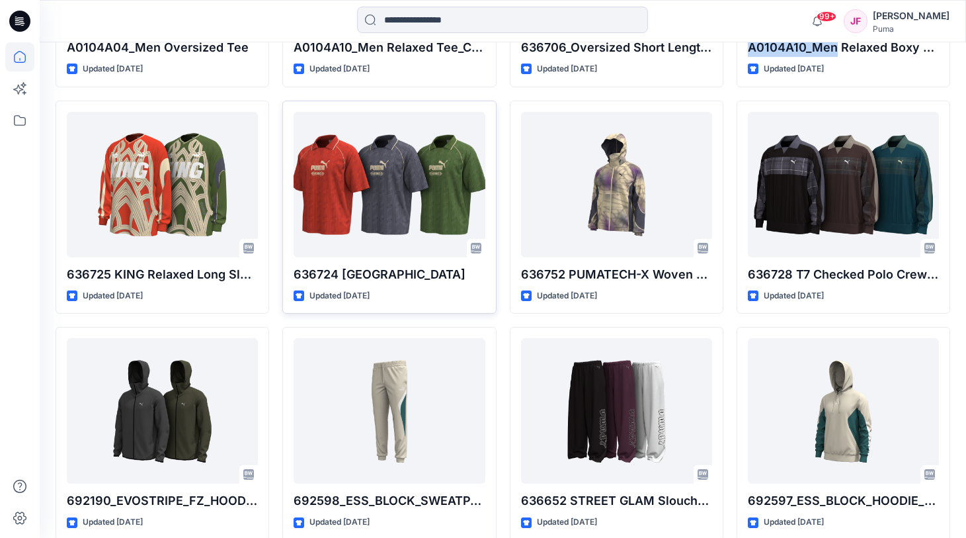
click at [398, 278] on p "636724 KING Boxy Jersey" at bounding box center [389, 274] width 191 height 19
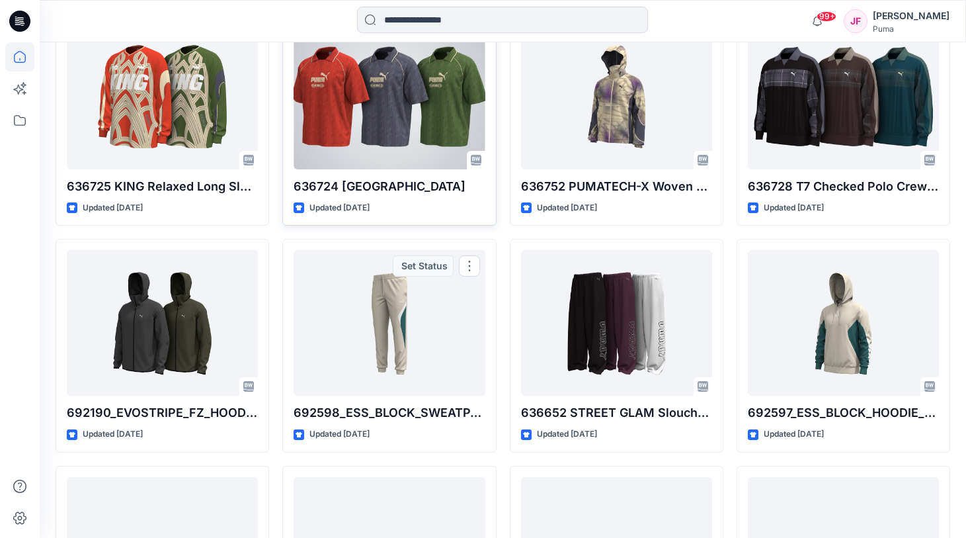
scroll to position [15829, 0]
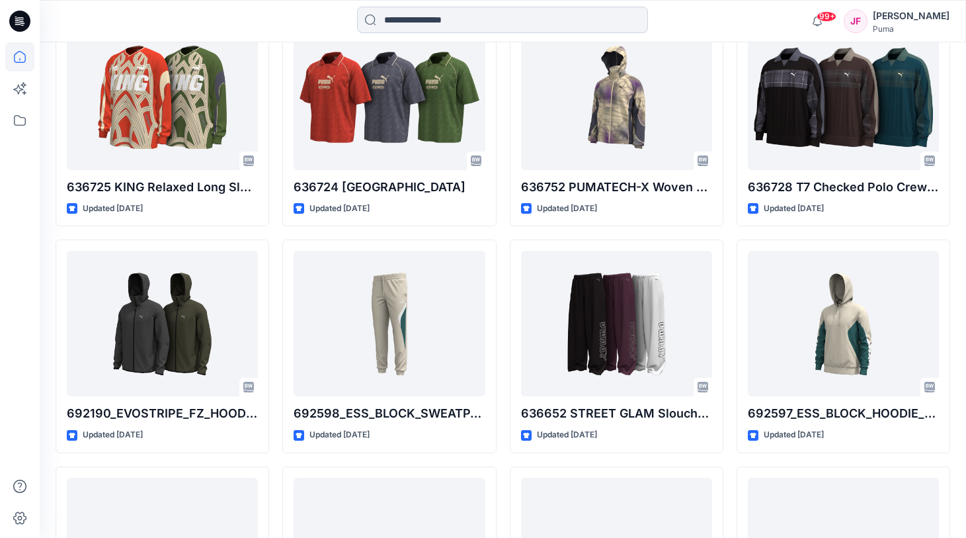
click at [412, 20] on input at bounding box center [502, 20] width 291 height 26
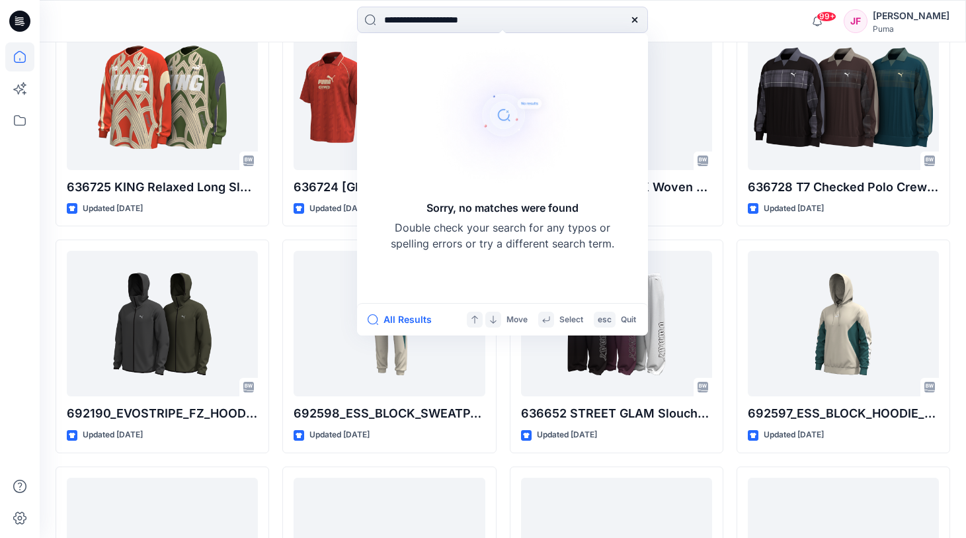
drag, startPoint x: 454, startPoint y: 19, endPoint x: 301, endPoint y: 1, distance: 153.8
click at [301, 1] on div "**********" at bounding box center [503, 21] width 926 height 42
drag, startPoint x: 425, startPoint y: 12, endPoint x: 321, endPoint y: 4, distance: 104.8
click at [321, 4] on div "****** Sorry, no matches were found Double check your search for any typos or s…" at bounding box center [503, 21] width 926 height 42
drag, startPoint x: 405, startPoint y: 30, endPoint x: 361, endPoint y: 24, distance: 44.6
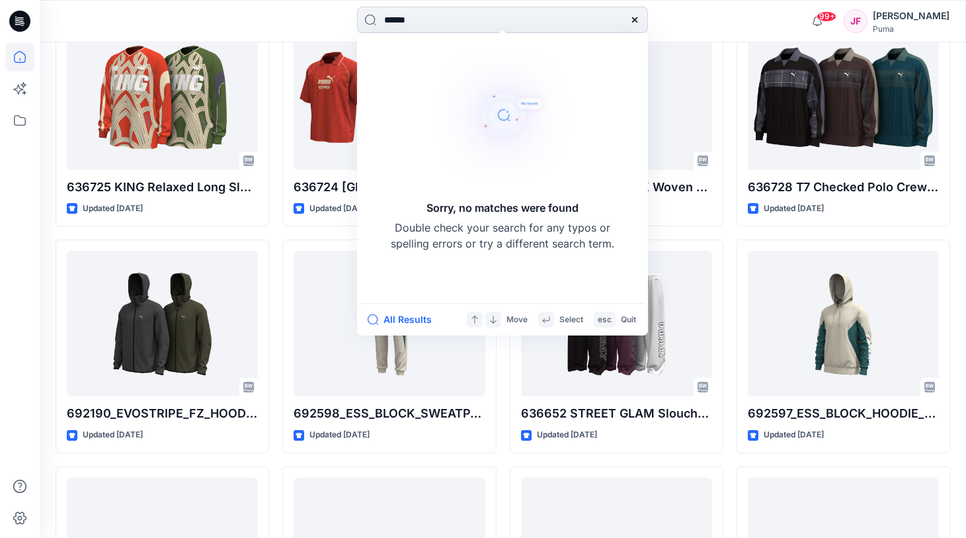
click at [362, 24] on input "******" at bounding box center [502, 20] width 291 height 26
type input "******"
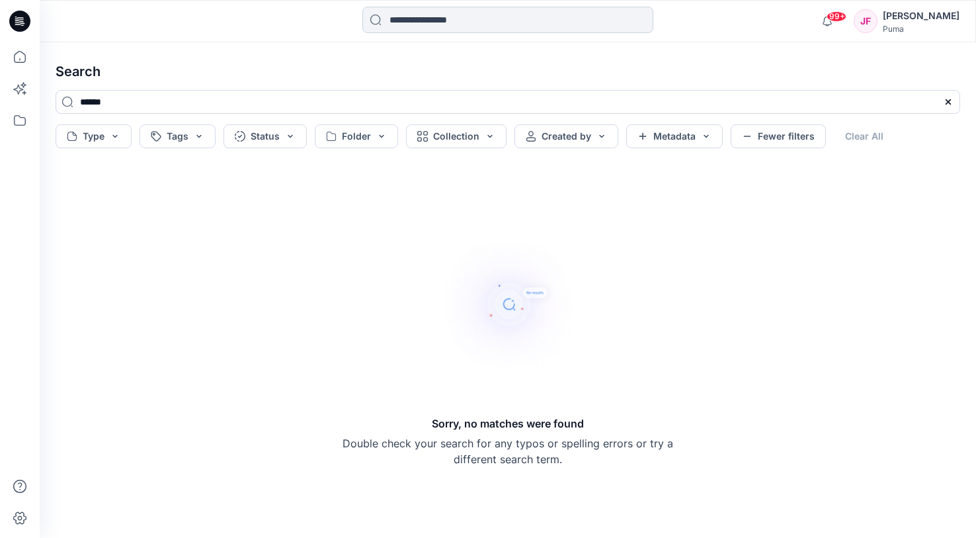
click at [454, 28] on input at bounding box center [507, 20] width 291 height 26
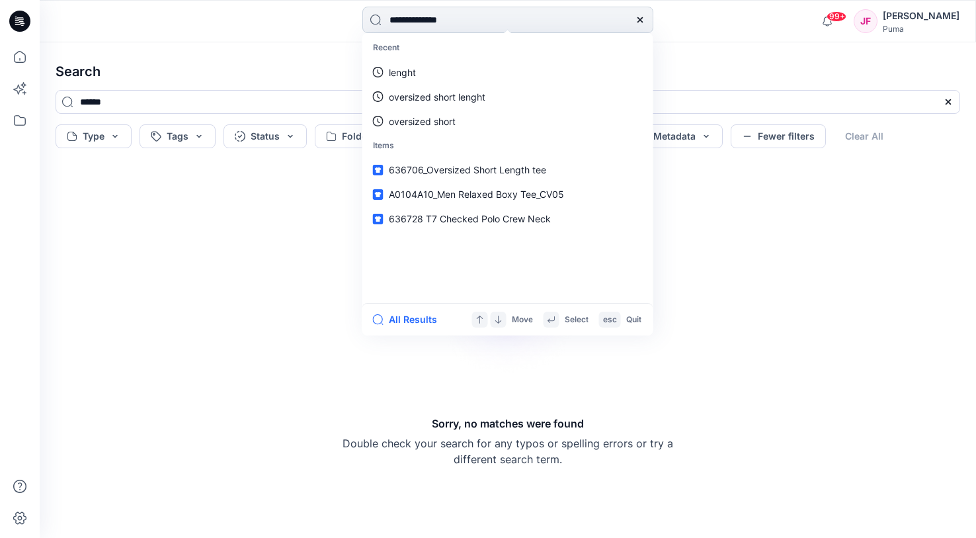
type input "**********"
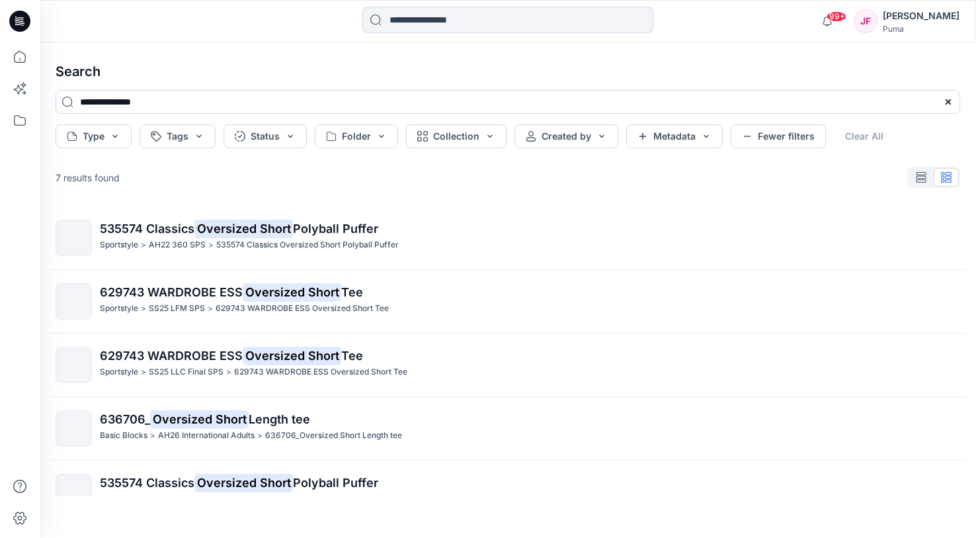
scroll to position [155, 0]
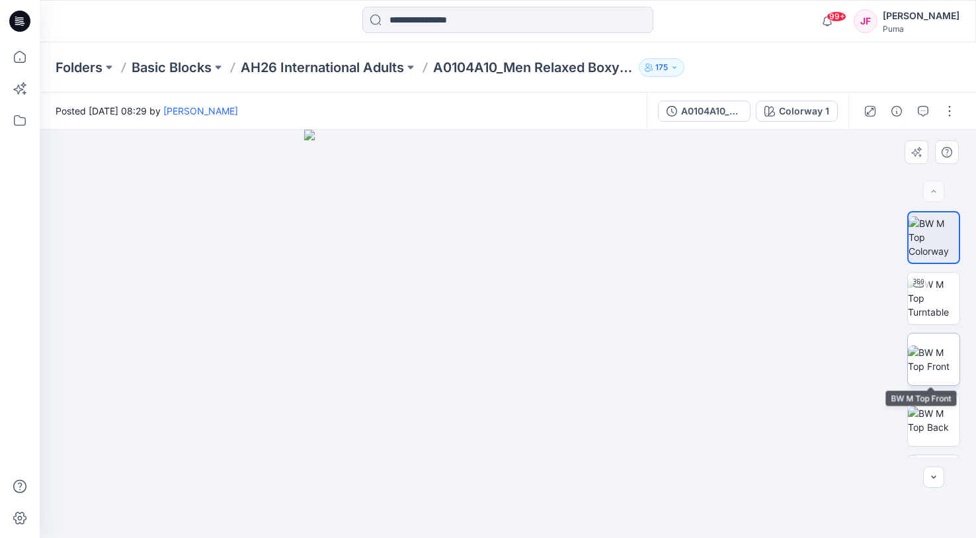
click at [932, 358] on img at bounding box center [934, 359] width 52 height 28
click at [929, 359] on img at bounding box center [934, 359] width 52 height 28
drag, startPoint x: 929, startPoint y: 359, endPoint x: 933, endPoint y: 366, distance: 7.7
click at [929, 359] on img at bounding box center [934, 359] width 52 height 28
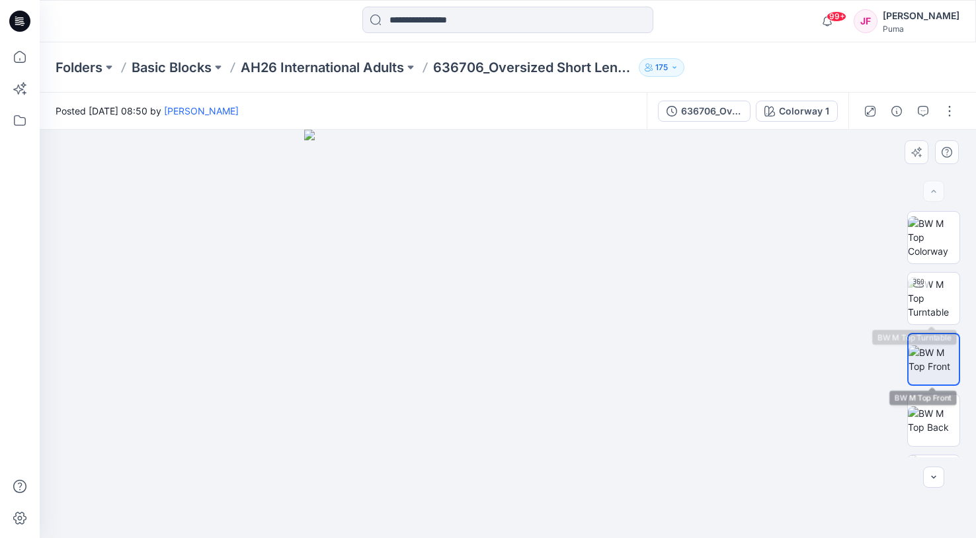
drag, startPoint x: 945, startPoint y: 307, endPoint x: 938, endPoint y: 330, distance: 23.4
click at [945, 307] on img at bounding box center [934, 298] width 52 height 42
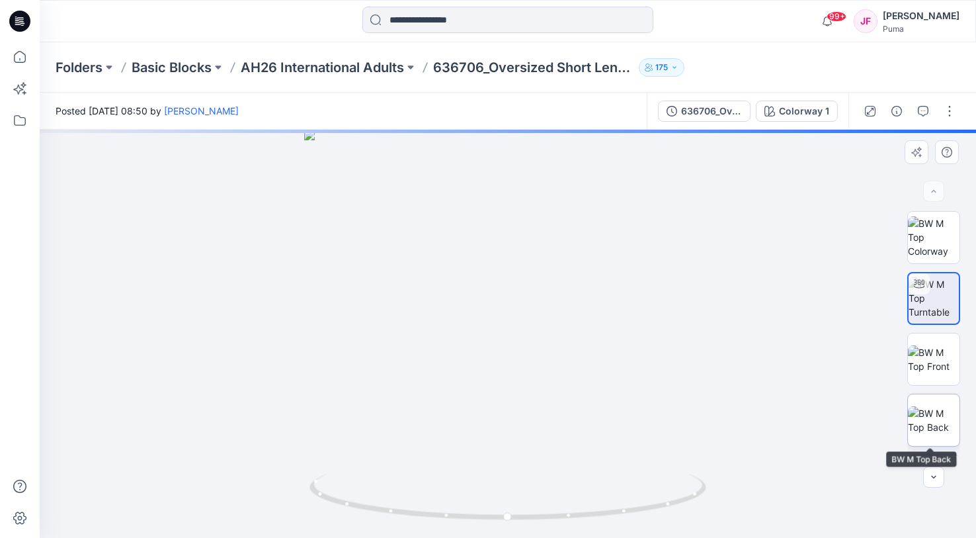
click at [936, 412] on img at bounding box center [934, 420] width 52 height 28
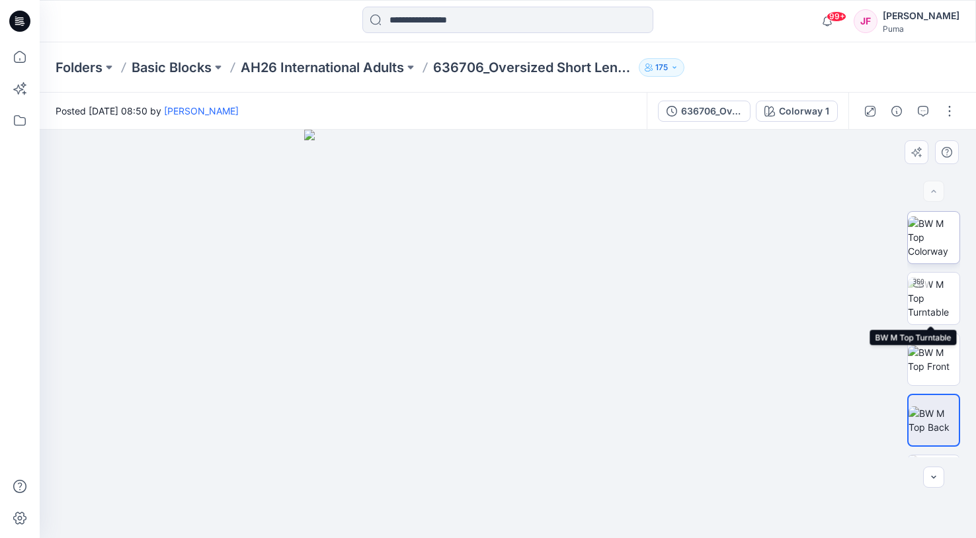
click at [930, 244] on img at bounding box center [934, 237] width 52 height 42
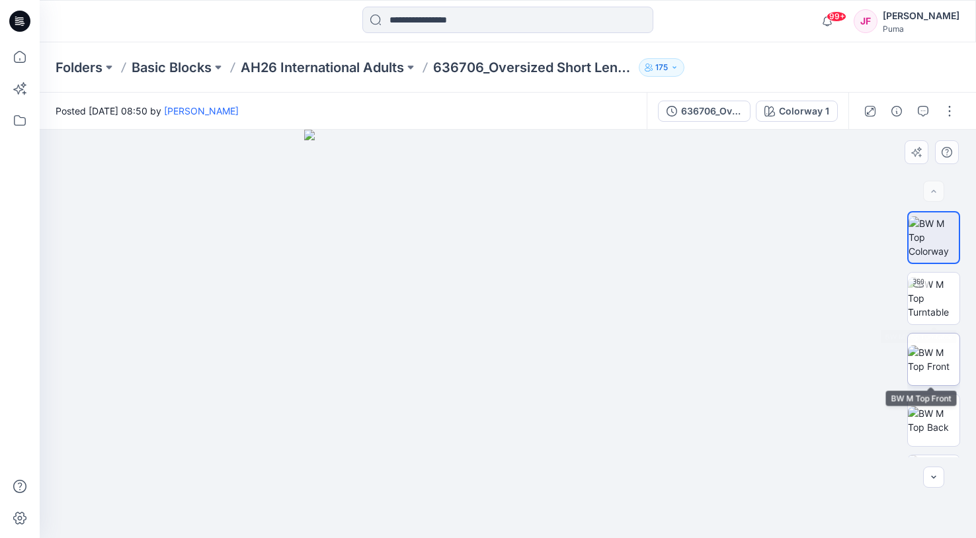
drag, startPoint x: 933, startPoint y: 354, endPoint x: 946, endPoint y: 360, distance: 14.2
click at [936, 358] on img at bounding box center [934, 359] width 52 height 28
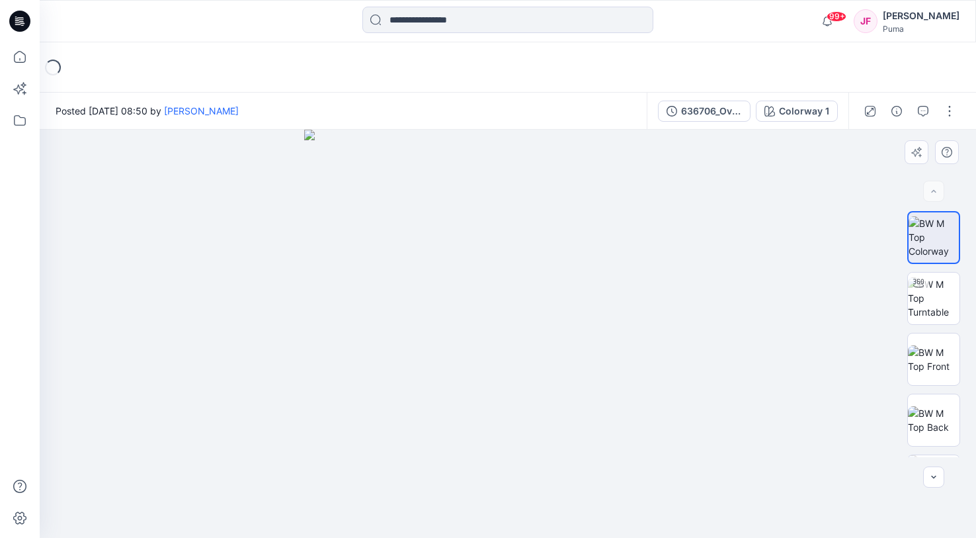
drag, startPoint x: 543, startPoint y: 321, endPoint x: 559, endPoint y: 323, distance: 16.7
click at [565, 320] on img at bounding box center [508, 334] width 408 height 408
click at [744, 116] on button "636706_Oversized Short Length tee" at bounding box center [704, 111] width 93 height 21
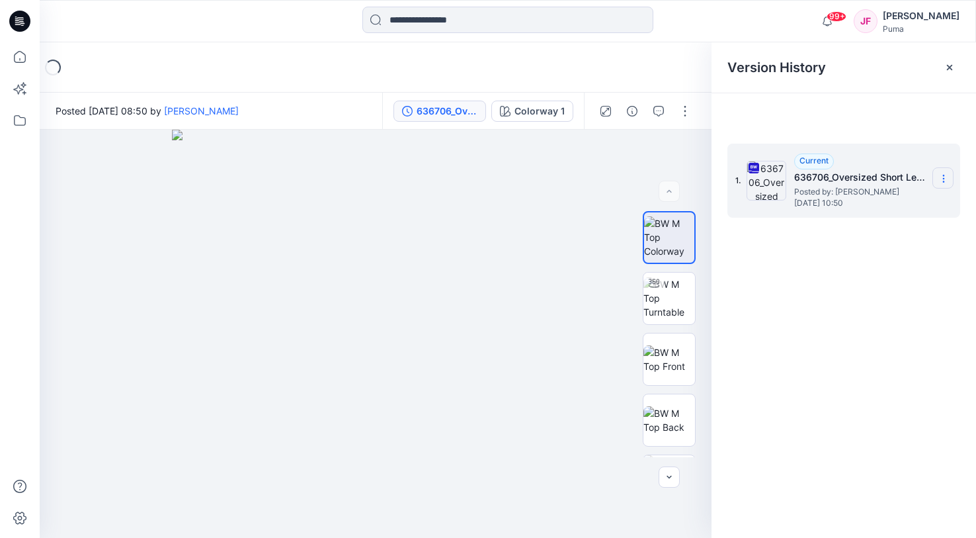
click at [943, 179] on icon at bounding box center [943, 179] width 1 height 1
drag, startPoint x: 877, startPoint y: 206, endPoint x: 890, endPoint y: 210, distance: 14.0
click at [877, 206] on span "Download Source BW File" at bounding box center [876, 204] width 110 height 16
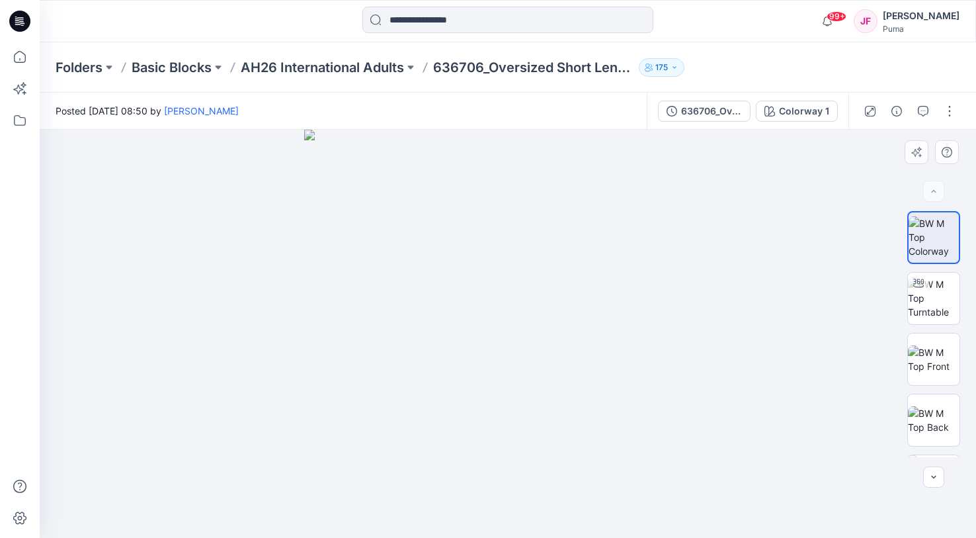
click at [639, 168] on img at bounding box center [508, 334] width 408 height 408
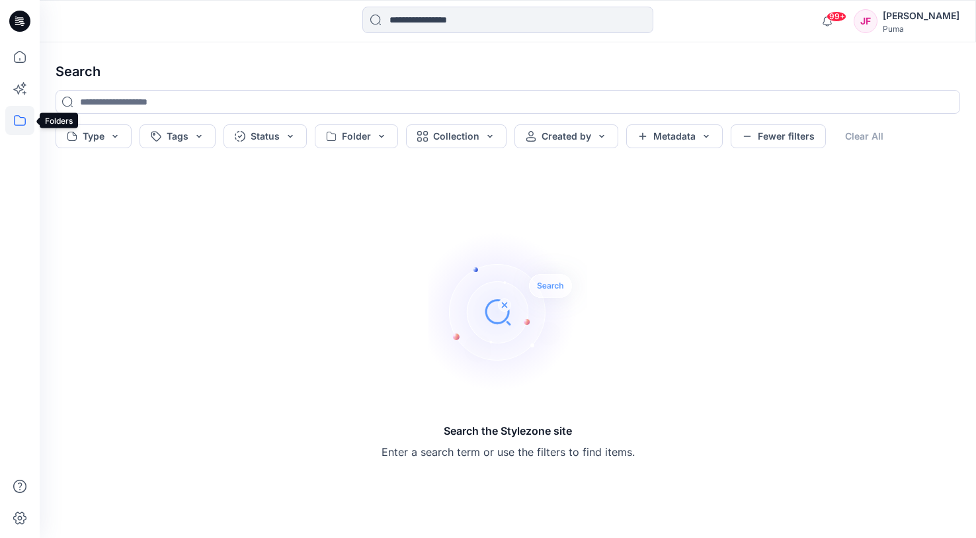
click at [21, 116] on icon at bounding box center [19, 120] width 29 height 29
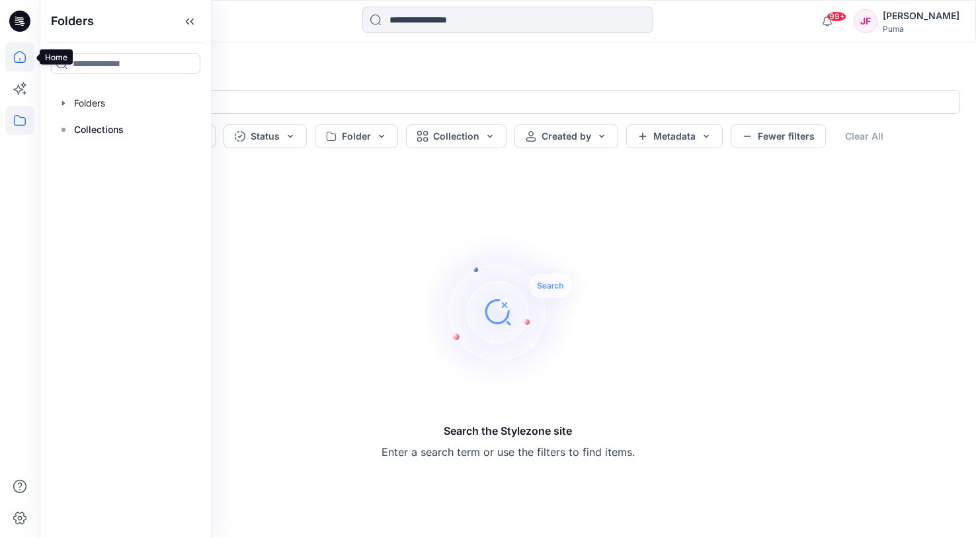
click at [17, 52] on icon at bounding box center [20, 57] width 12 height 12
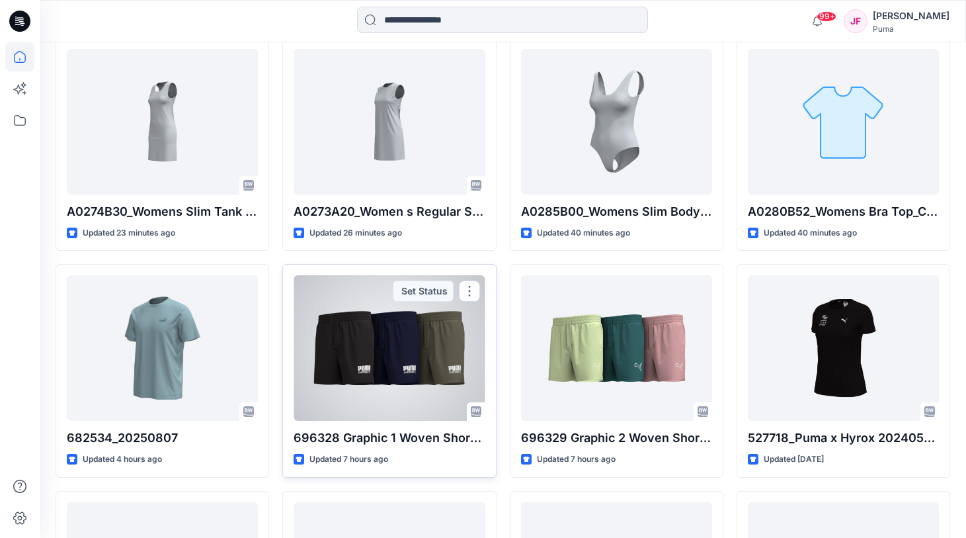
scroll to position [630, 0]
